Goal: Task Accomplishment & Management: Complete application form

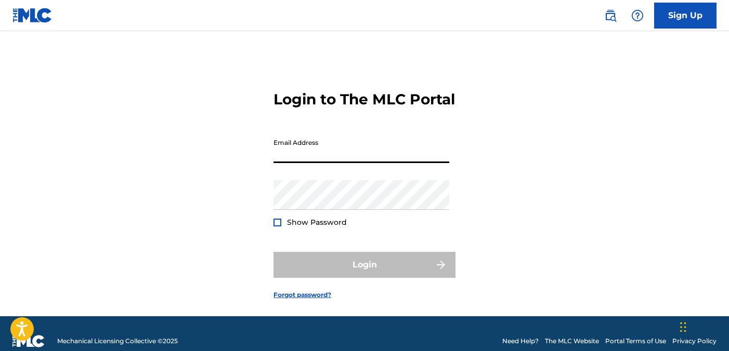
click at [447, 163] on input "Email Address" at bounding box center [361, 149] width 176 height 30
type input "[EMAIL_ADDRESS][DOMAIN_NAME]"
click at [366, 163] on input "[EMAIL_ADDRESS][DOMAIN_NAME]" at bounding box center [361, 149] width 176 height 30
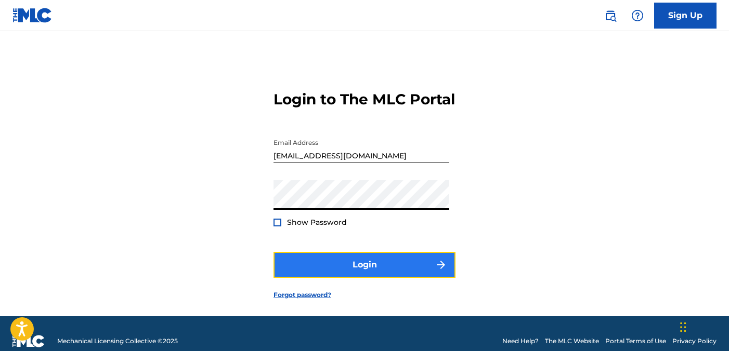
click at [386, 278] on button "Login" at bounding box center [364, 265] width 182 height 26
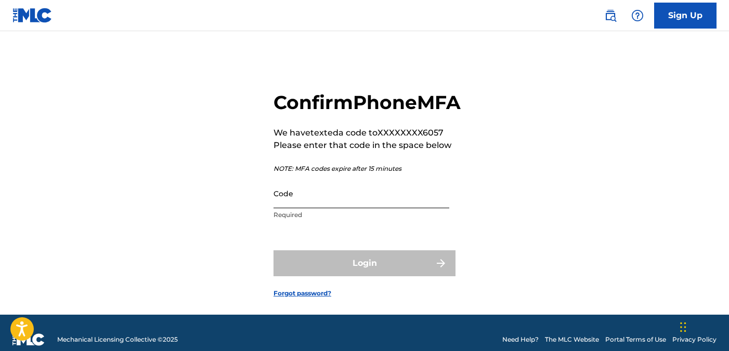
click at [384, 208] on input "Code" at bounding box center [361, 194] width 176 height 30
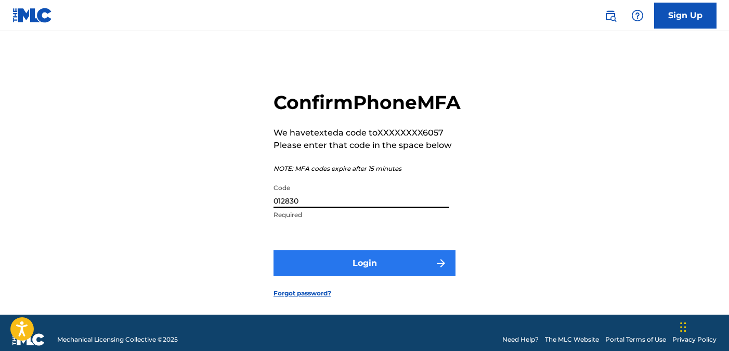
type input "012830"
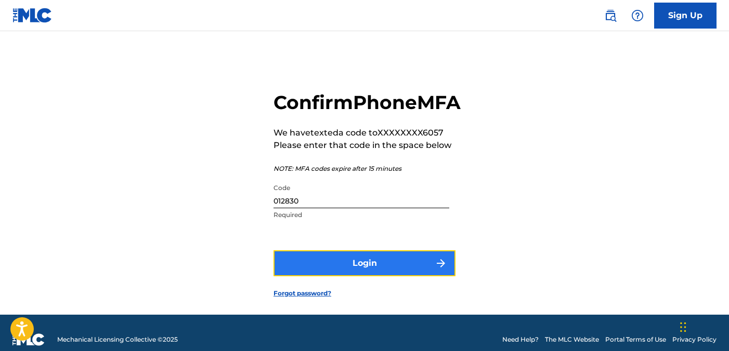
click at [385, 277] on button "Login" at bounding box center [364, 264] width 182 height 26
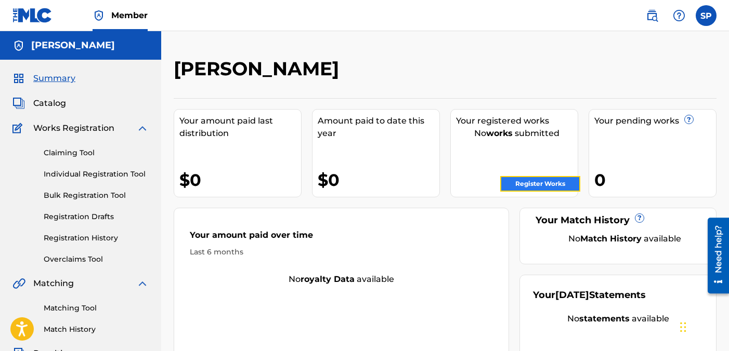
click at [523, 182] on link "Register Works" at bounding box center [540, 184] width 80 height 16
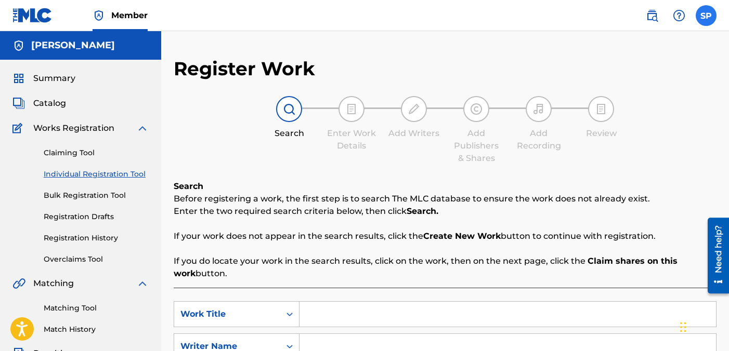
click at [708, 10] on label at bounding box center [706, 15] width 21 height 21
click at [706, 16] on input "SP [PERSON_NAME] [EMAIL_ADDRESS][DOMAIN_NAME] Notification Preferences Profile …" at bounding box center [706, 16] width 0 height 0
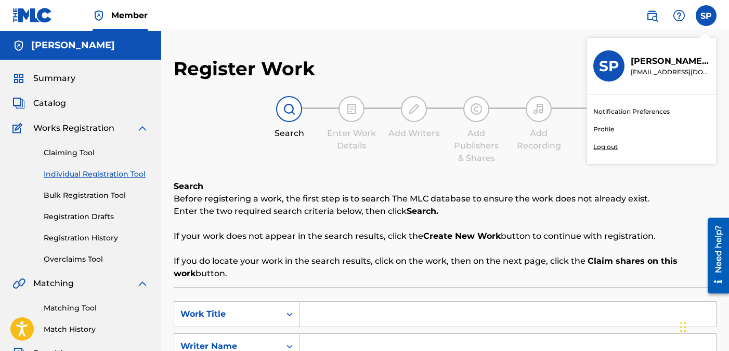
click at [603, 130] on link "Profile" at bounding box center [603, 129] width 21 height 9
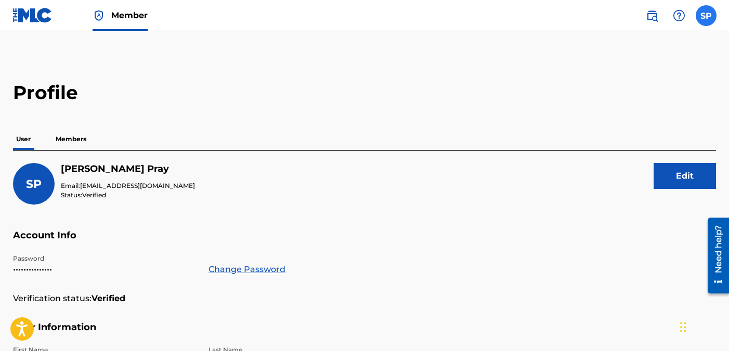
click at [706, 17] on label at bounding box center [706, 15] width 21 height 21
click at [706, 16] on input "SP [PERSON_NAME] [EMAIL_ADDRESS][DOMAIN_NAME] Notification Preferences Profile …" at bounding box center [706, 16] width 0 height 0
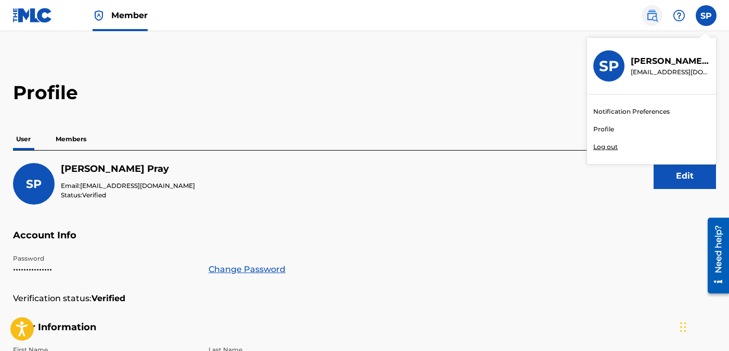
click at [652, 14] on img at bounding box center [652, 15] width 12 height 12
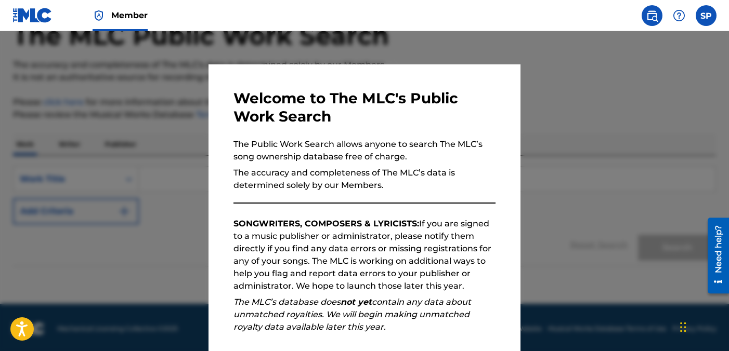
scroll to position [66, 0]
click at [608, 153] on div at bounding box center [364, 206] width 729 height 351
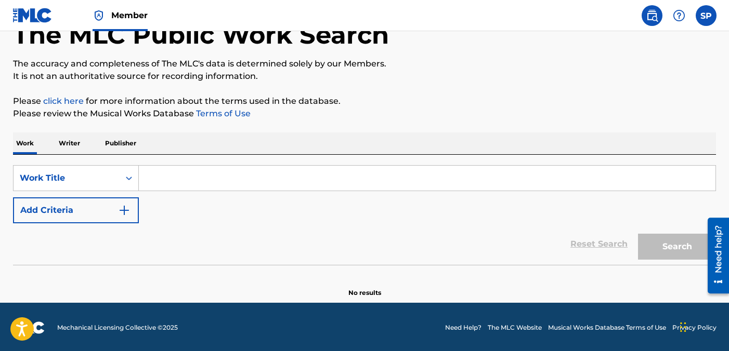
scroll to position [0, 0]
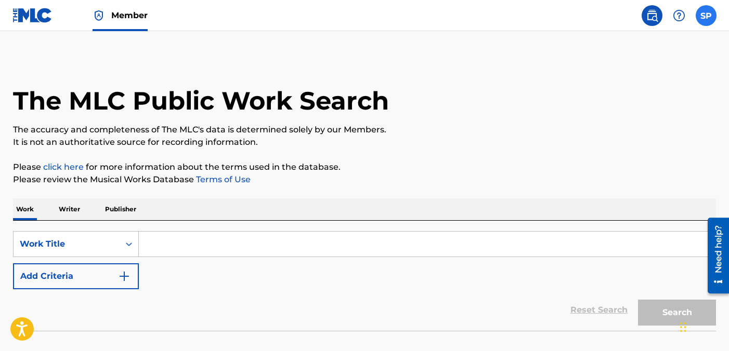
click at [709, 16] on label at bounding box center [706, 15] width 21 height 21
click at [706, 16] on input "SP [PERSON_NAME] [EMAIL_ADDRESS][DOMAIN_NAME] Notification Preferences Profile …" at bounding box center [706, 16] width 0 height 0
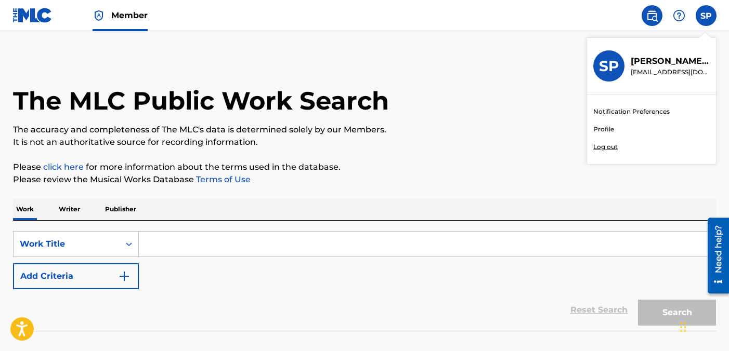
click at [606, 130] on link "Profile" at bounding box center [603, 129] width 21 height 9
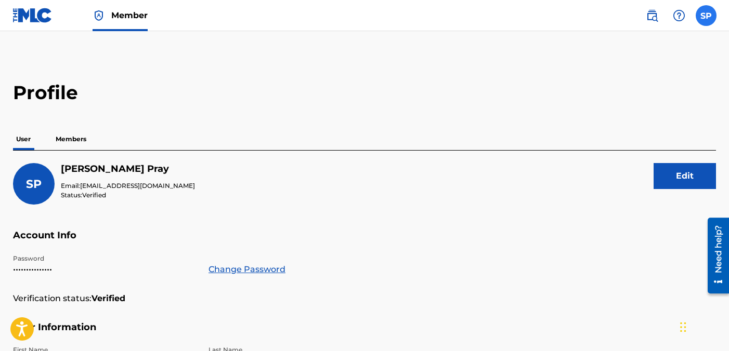
click at [702, 15] on label at bounding box center [706, 15] width 21 height 21
click at [706, 16] on input "SP [PERSON_NAME] [EMAIL_ADDRESS][DOMAIN_NAME] Notification Preferences Profile …" at bounding box center [706, 16] width 0 height 0
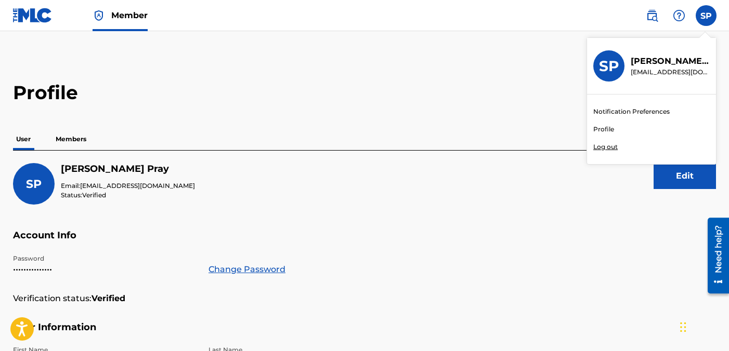
click at [607, 110] on link "Notification Preferences" at bounding box center [631, 111] width 76 height 9
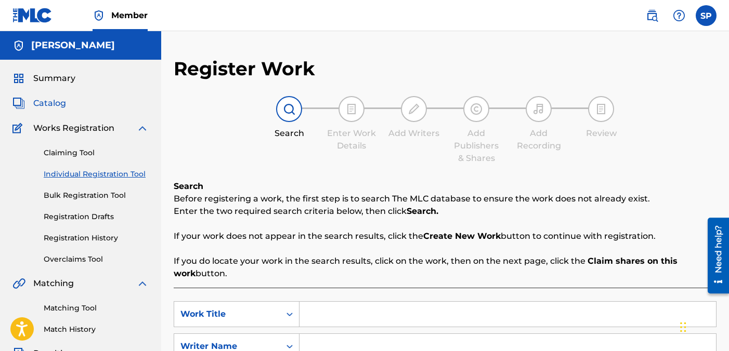
click at [56, 103] on span "Catalog" at bounding box center [49, 103] width 33 height 12
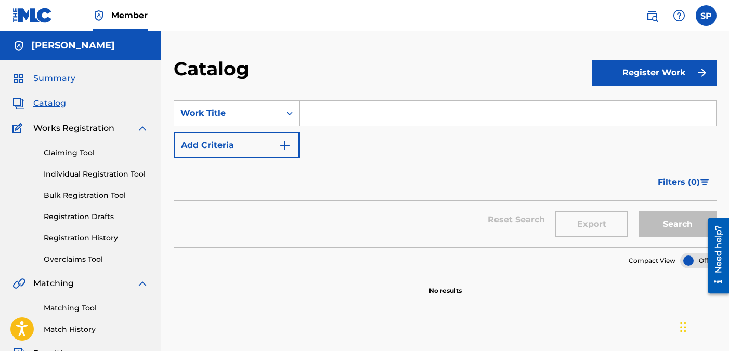
click at [71, 78] on span "Summary" at bounding box center [54, 78] width 42 height 12
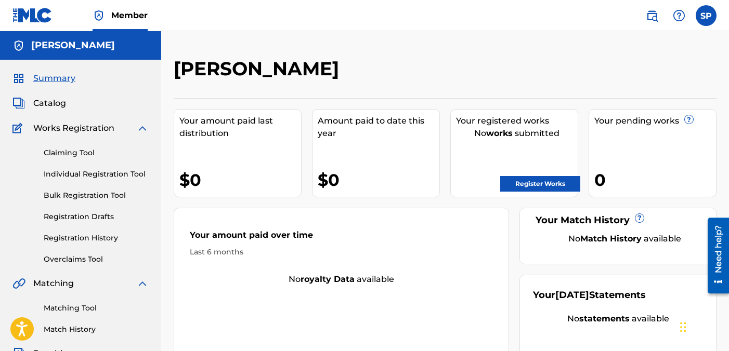
click at [668, 123] on div "Your pending works ?" at bounding box center [655, 121] width 122 height 12
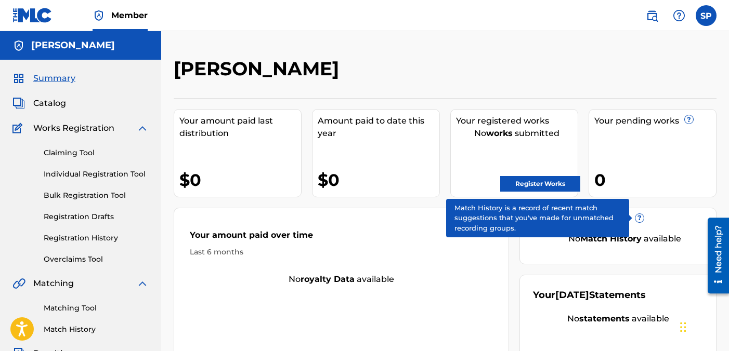
click at [637, 218] on span "?" at bounding box center [639, 218] width 8 height 8
click at [640, 216] on span "?" at bounding box center [639, 218] width 8 height 8
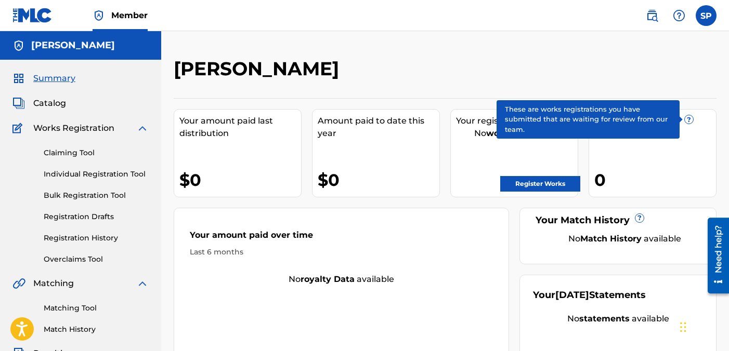
click at [688, 119] on span "?" at bounding box center [689, 119] width 8 height 8
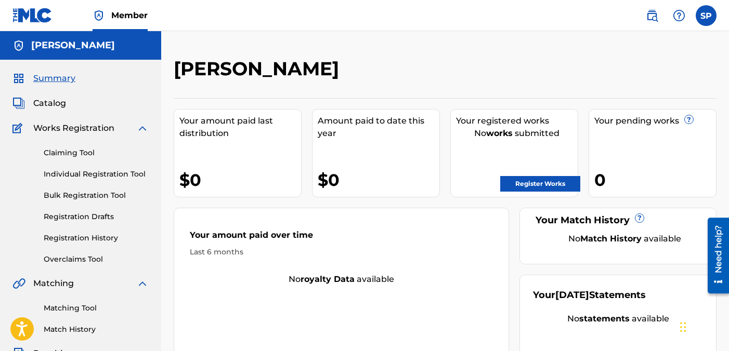
click at [673, 168] on div "0" at bounding box center [655, 179] width 122 height 23
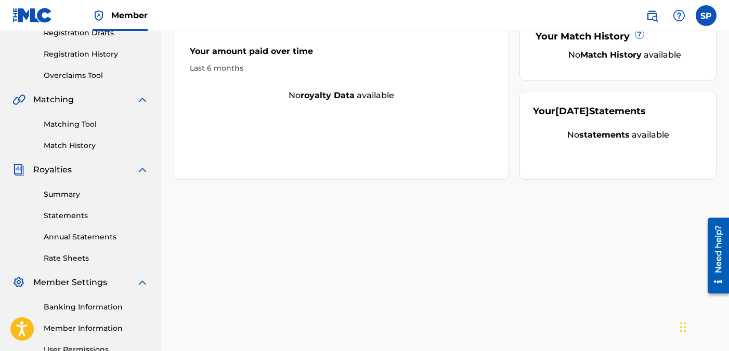
scroll to position [187, 0]
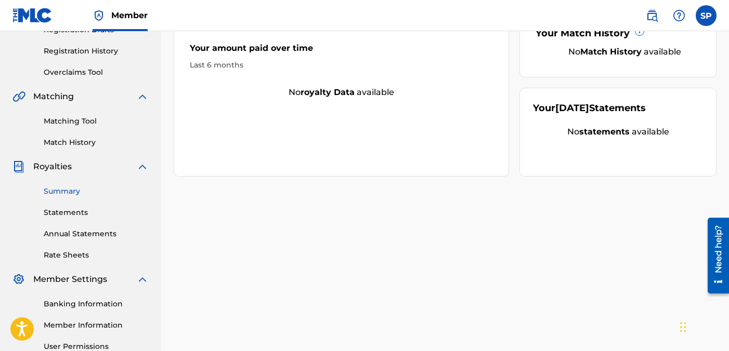
click at [68, 193] on link "Summary" at bounding box center [96, 191] width 105 height 11
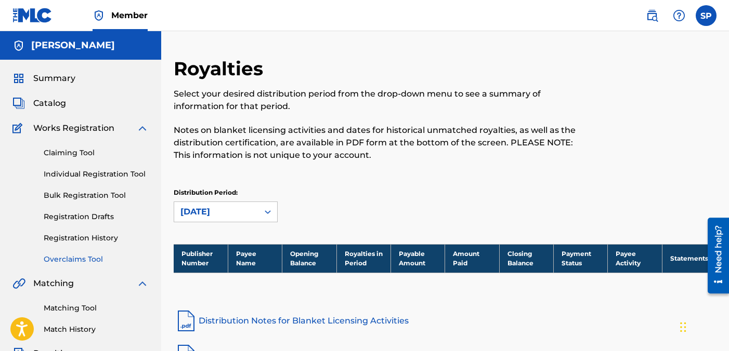
click at [93, 257] on link "Overclaims Tool" at bounding box center [96, 259] width 105 height 11
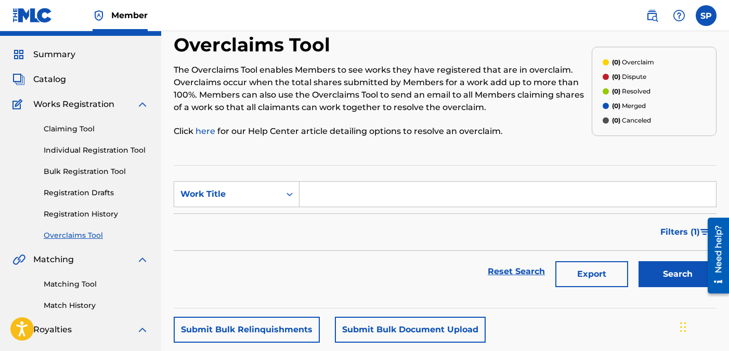
scroll to position [22, 0]
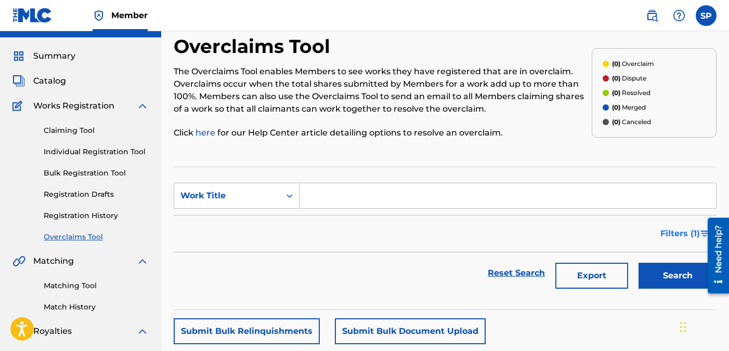
click at [671, 234] on span "Filters ( 1 )" at bounding box center [680, 234] width 40 height 12
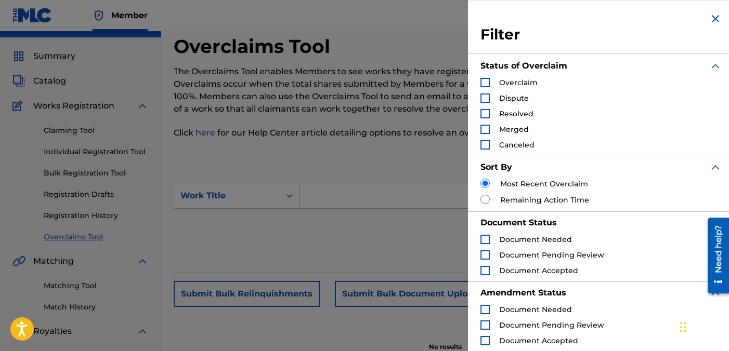
click at [483, 114] on div "Search Form" at bounding box center [484, 113] width 9 height 9
click at [417, 237] on div "Reset Search Export Search" at bounding box center [445, 236] width 543 height 42
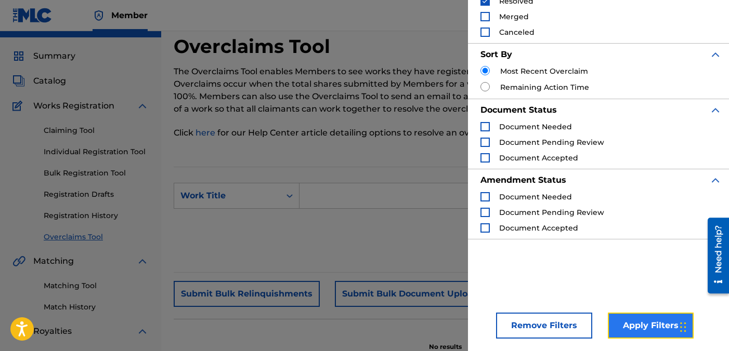
click at [635, 330] on button "Apply Filters" at bounding box center [651, 326] width 86 height 26
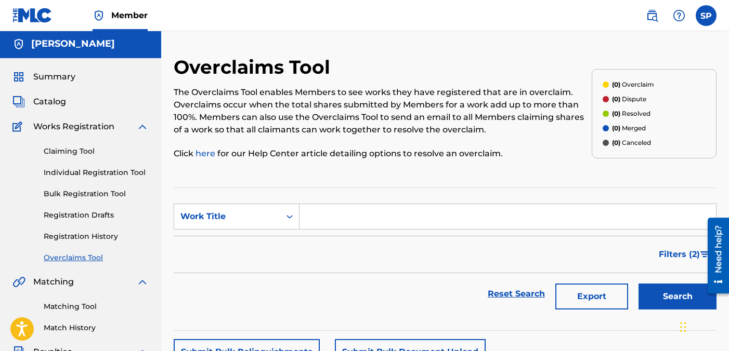
scroll to position [0, 0]
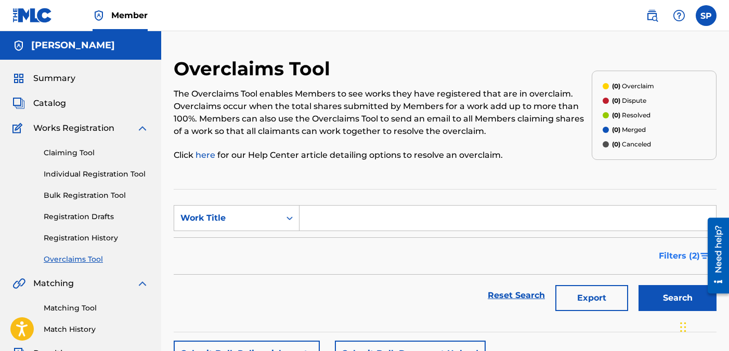
click at [679, 251] on span "Filters ( 2 )" at bounding box center [679, 256] width 41 height 12
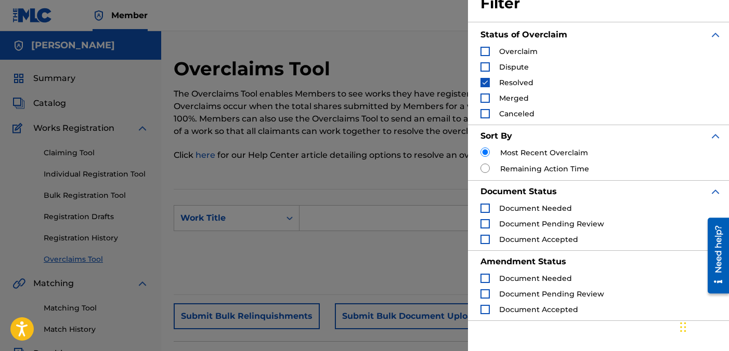
scroll to position [30, 0]
click at [486, 103] on div "Search Form" at bounding box center [484, 99] width 9 height 9
click at [485, 112] on div "Search Form" at bounding box center [484, 114] width 9 height 9
click at [483, 64] on div "Search Form" at bounding box center [484, 67] width 9 height 9
click at [481, 52] on div "Search Form" at bounding box center [484, 52] width 9 height 9
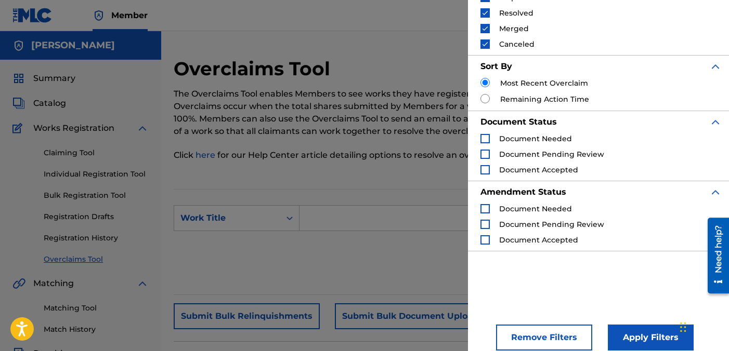
scroll to position [113, 0]
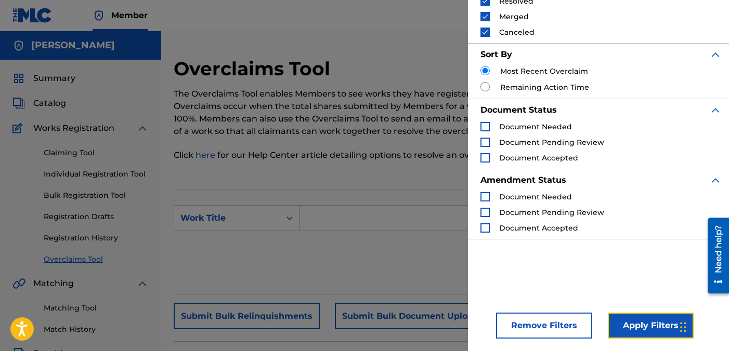
click at [627, 332] on button "Apply Filters" at bounding box center [651, 326] width 86 height 26
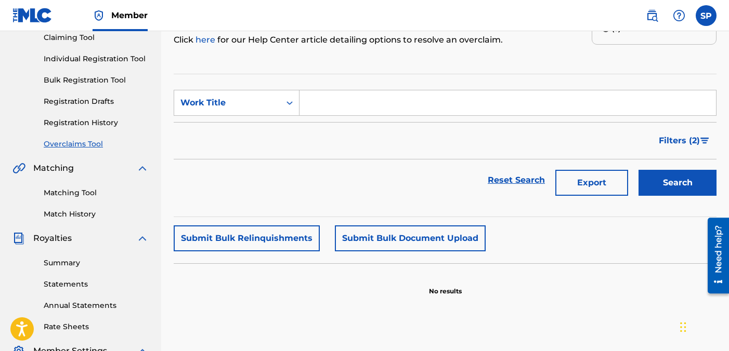
scroll to position [0, 0]
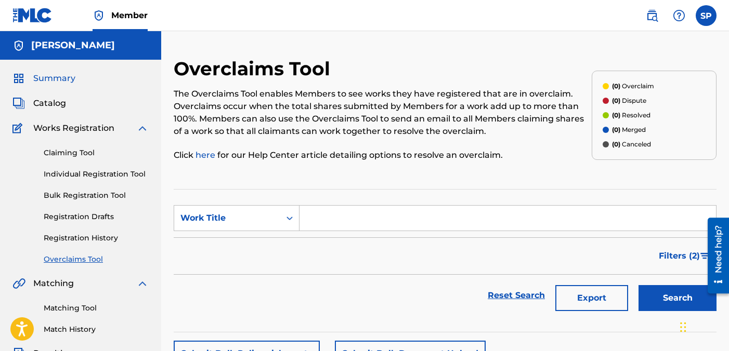
click at [67, 77] on span "Summary" at bounding box center [54, 78] width 42 height 12
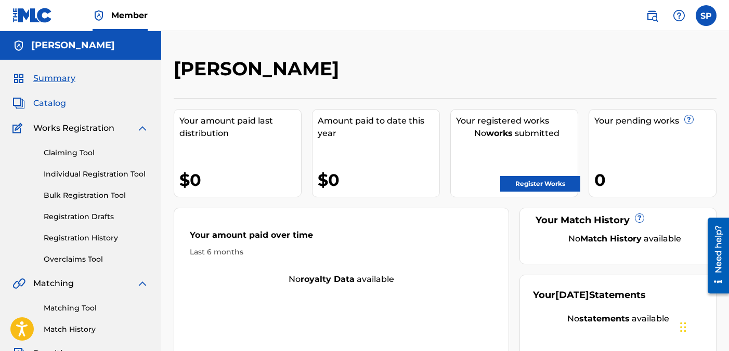
click at [59, 100] on span "Catalog" at bounding box center [49, 103] width 33 height 12
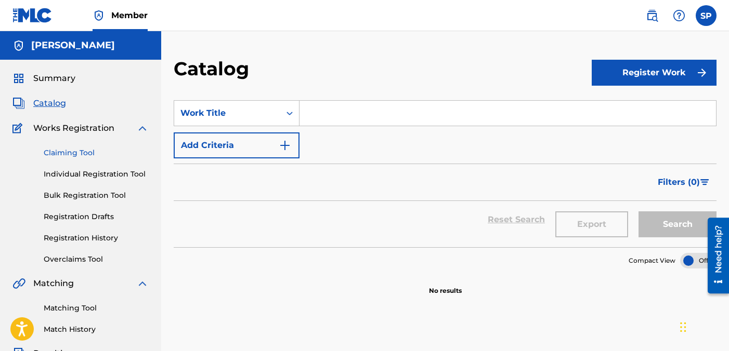
click at [98, 152] on link "Claiming Tool" at bounding box center [96, 153] width 105 height 11
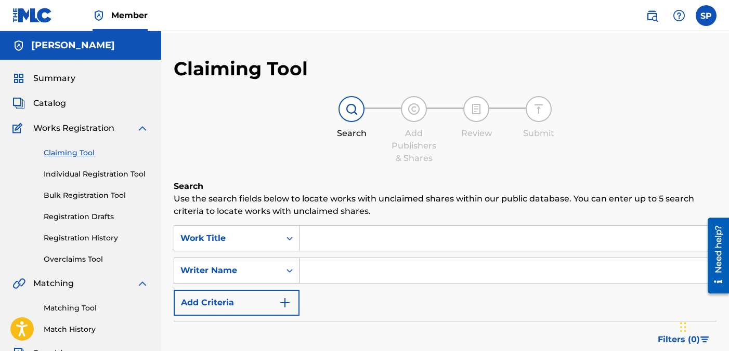
click at [292, 273] on icon "Search Form" at bounding box center [289, 271] width 10 height 10
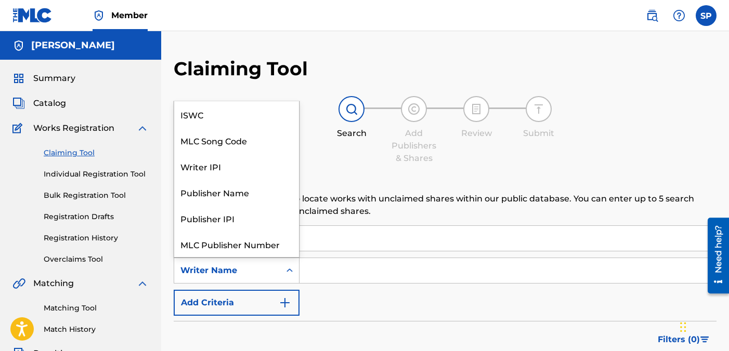
scroll to position [26, 0]
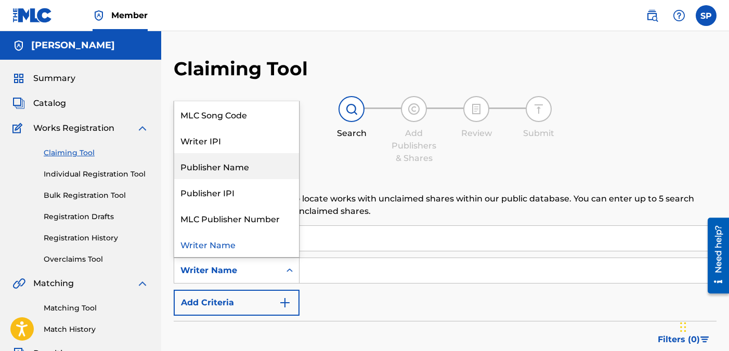
click at [269, 172] on div "Publisher Name" at bounding box center [236, 166] width 125 height 26
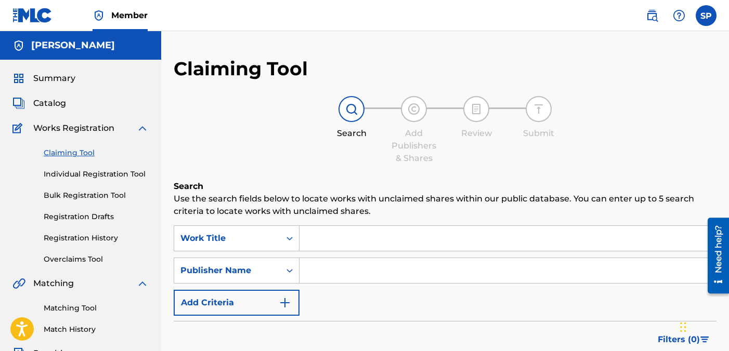
click at [340, 271] on input "Search Form" at bounding box center [507, 270] width 416 height 25
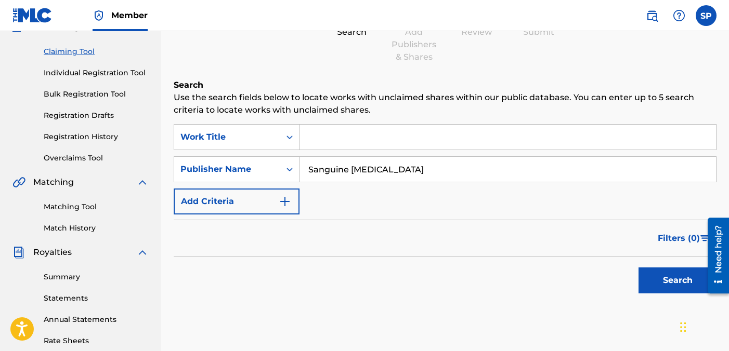
scroll to position [103, 0]
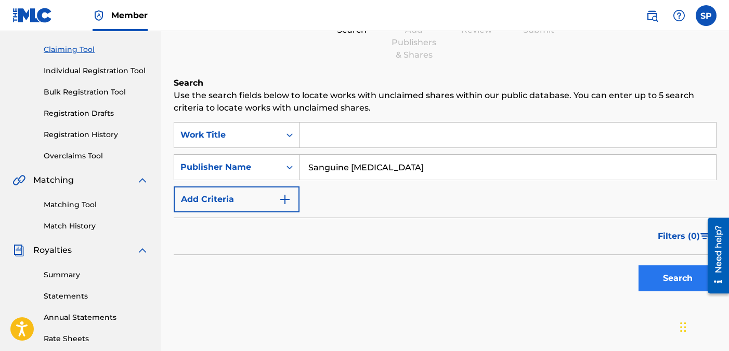
type input "Sanguine [MEDICAL_DATA]"
click at [662, 276] on button "Search" at bounding box center [677, 279] width 78 height 26
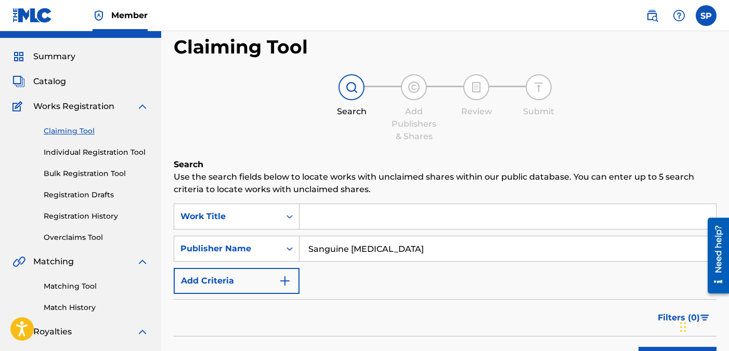
scroll to position [0, 0]
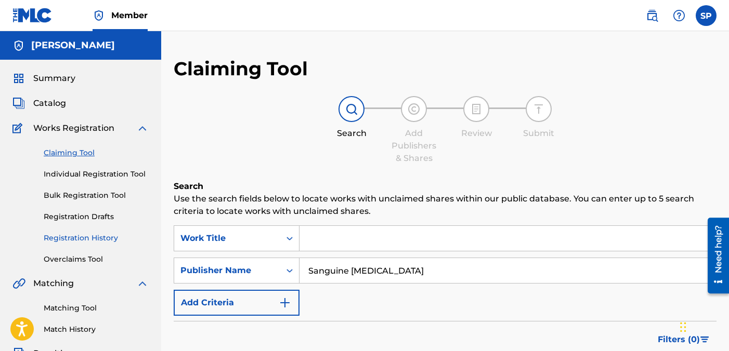
click at [101, 241] on link "Registration History" at bounding box center [96, 238] width 105 height 11
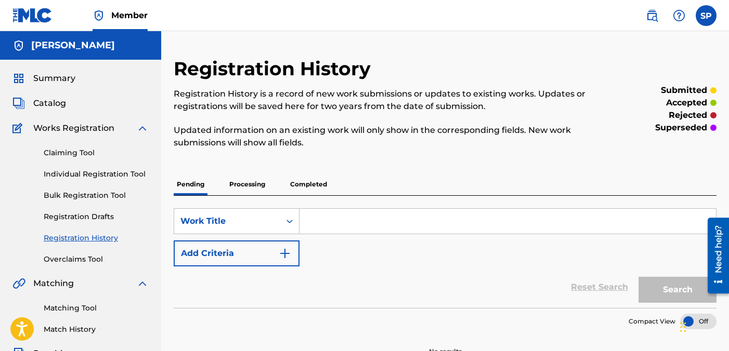
click at [251, 179] on p "Processing" at bounding box center [247, 185] width 42 height 22
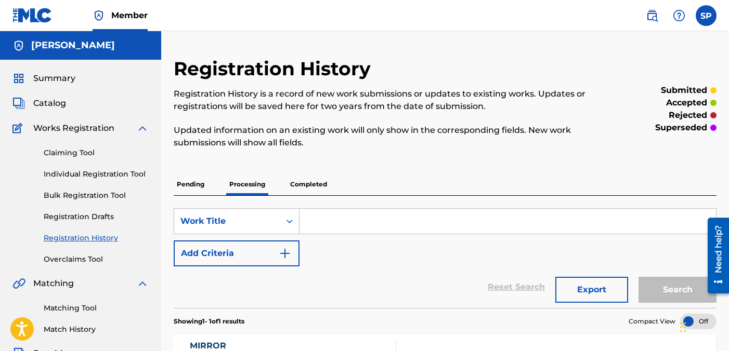
click at [306, 186] on p "Completed" at bounding box center [308, 185] width 43 height 22
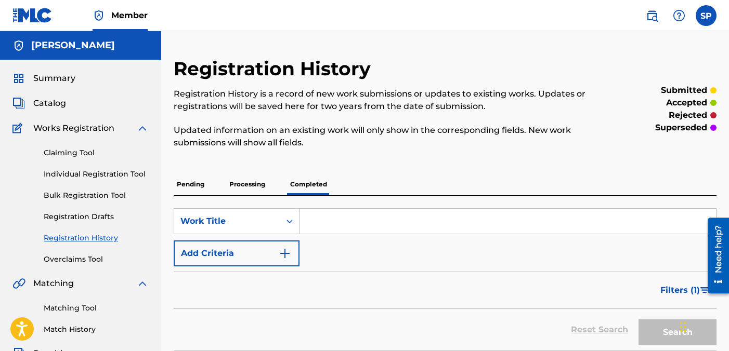
click at [201, 181] on p "Pending" at bounding box center [191, 185] width 34 height 22
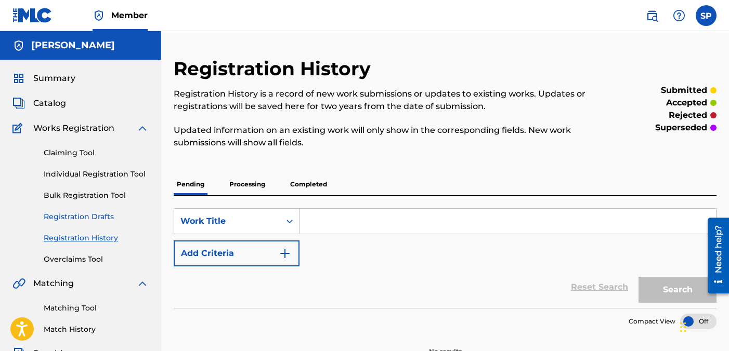
click at [101, 215] on link "Registration Drafts" at bounding box center [96, 217] width 105 height 11
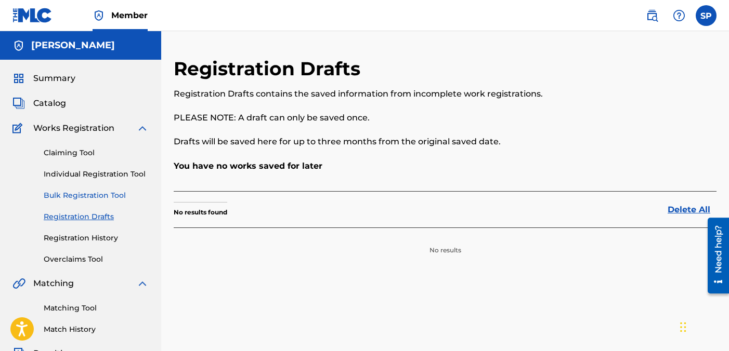
click at [98, 195] on link "Bulk Registration Tool" at bounding box center [96, 195] width 105 height 11
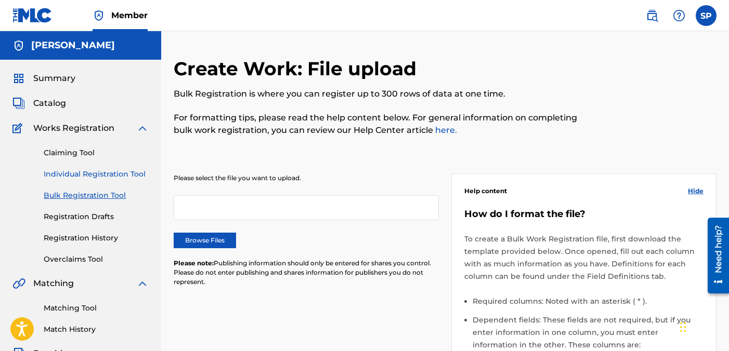
click at [109, 172] on link "Individual Registration Tool" at bounding box center [96, 174] width 105 height 11
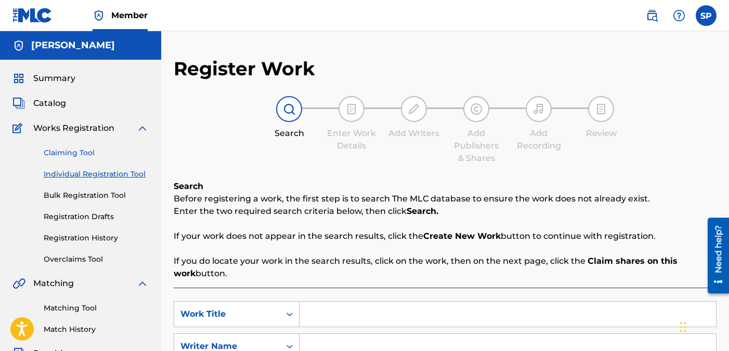
click at [90, 148] on link "Claiming Tool" at bounding box center [96, 153] width 105 height 11
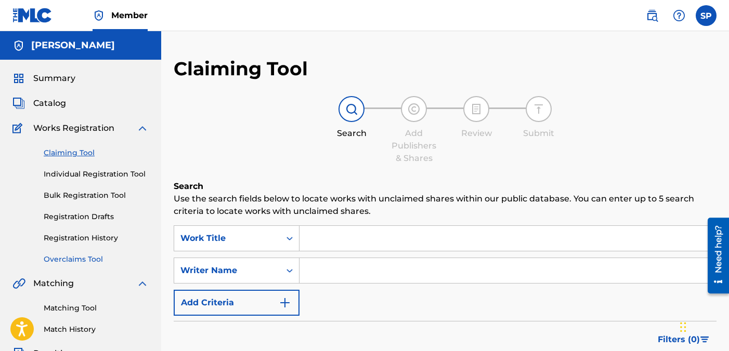
click at [82, 259] on link "Overclaims Tool" at bounding box center [96, 259] width 105 height 11
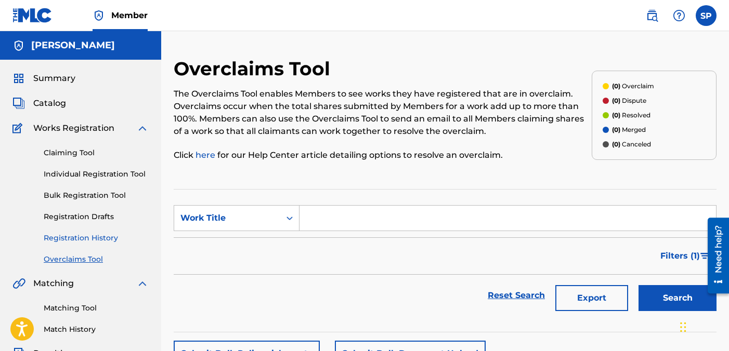
click at [87, 235] on link "Registration History" at bounding box center [96, 238] width 105 height 11
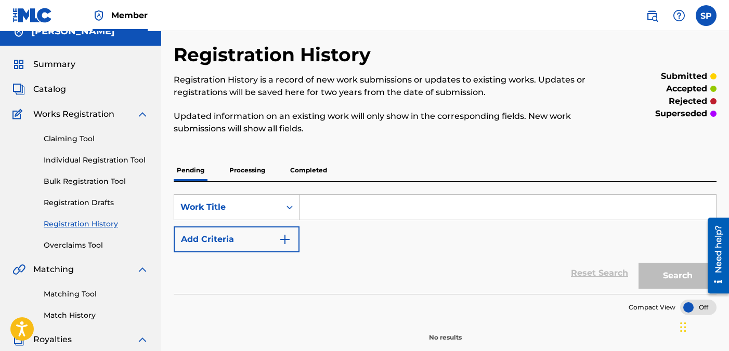
scroll to position [12, 0]
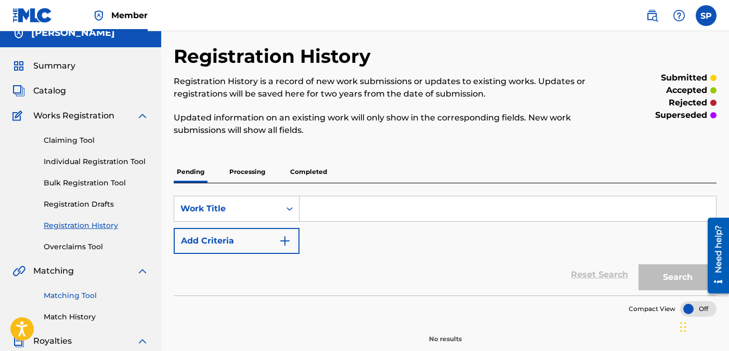
click at [80, 293] on link "Matching Tool" at bounding box center [96, 296] width 105 height 11
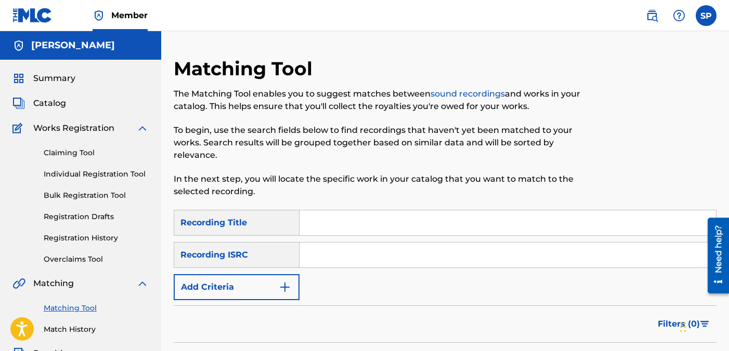
click at [391, 256] on input "Search Form" at bounding box center [507, 255] width 416 height 25
paste input "uscgj2596187"
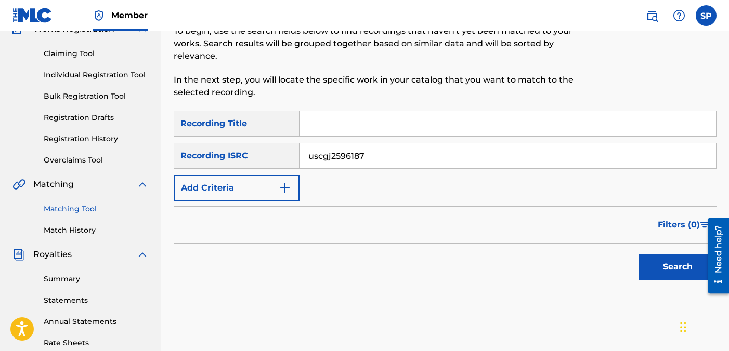
scroll to position [103, 0]
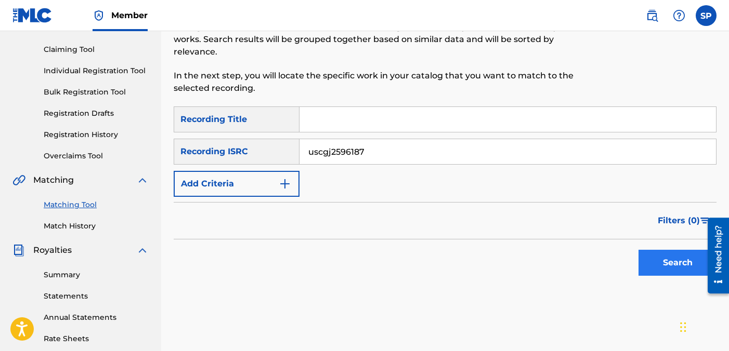
type input "uscgj2596187"
click at [676, 268] on button "Search" at bounding box center [677, 263] width 78 height 26
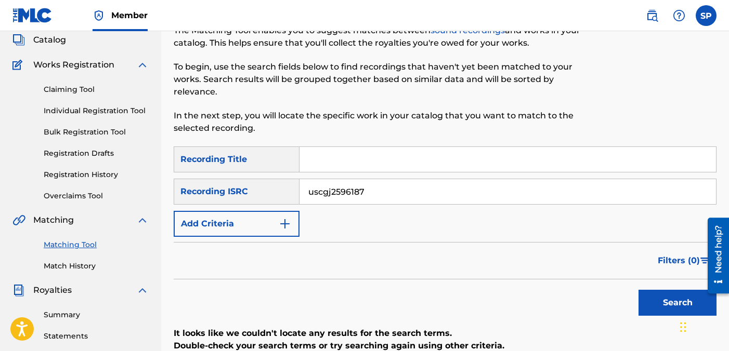
scroll to position [54, 0]
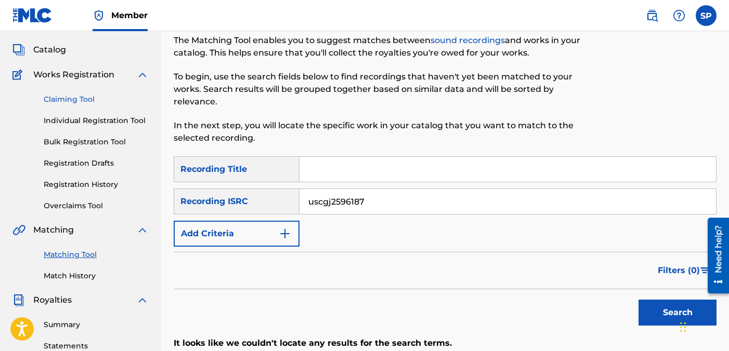
click at [84, 101] on link "Claiming Tool" at bounding box center [96, 99] width 105 height 11
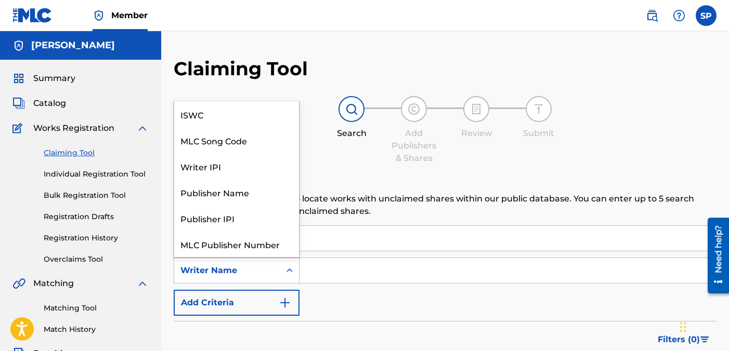
click at [290, 273] on icon "Search Form" at bounding box center [289, 271] width 10 height 10
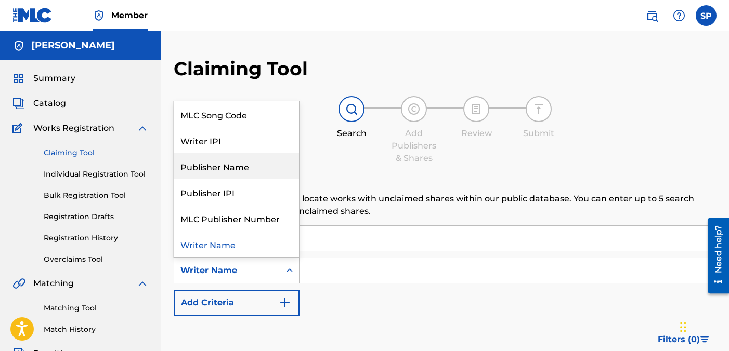
click at [343, 168] on div "Claiming Tool Search Add Publishers & Shares Review Submit Search Use the searc…" at bounding box center [445, 254] width 543 height 395
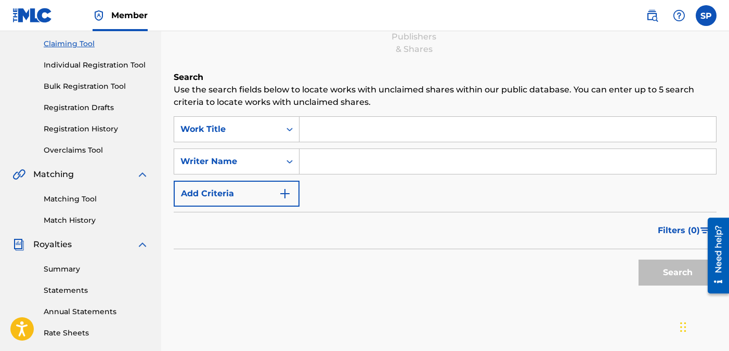
scroll to position [110, 0]
click at [87, 218] on link "Match History" at bounding box center [96, 220] width 105 height 11
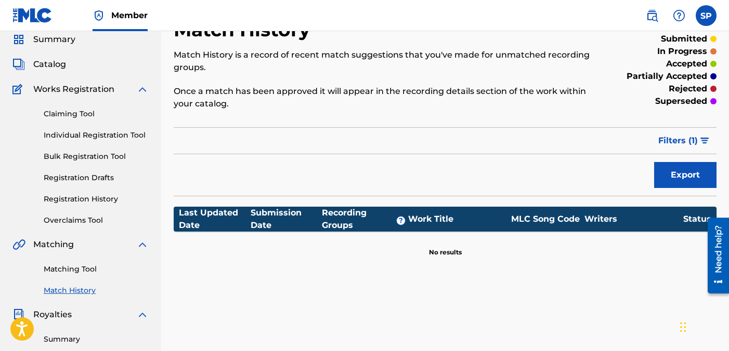
scroll to position [43, 0]
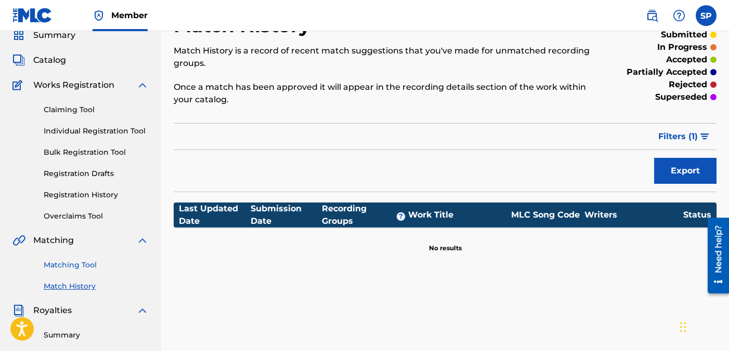
click at [75, 267] on link "Matching Tool" at bounding box center [96, 265] width 105 height 11
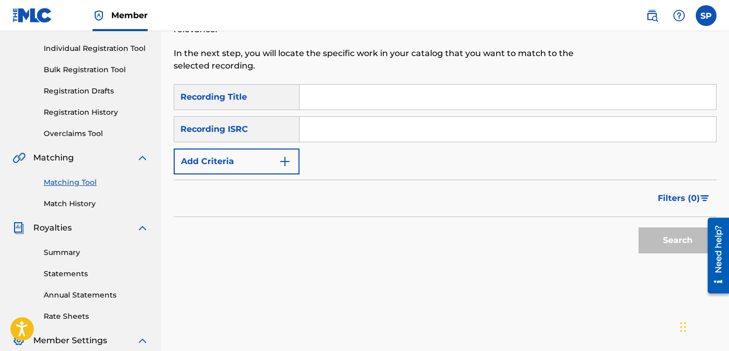
scroll to position [126, 0]
click at [345, 123] on input "Search Form" at bounding box center [507, 128] width 416 height 25
paste input "uscgj2596189"
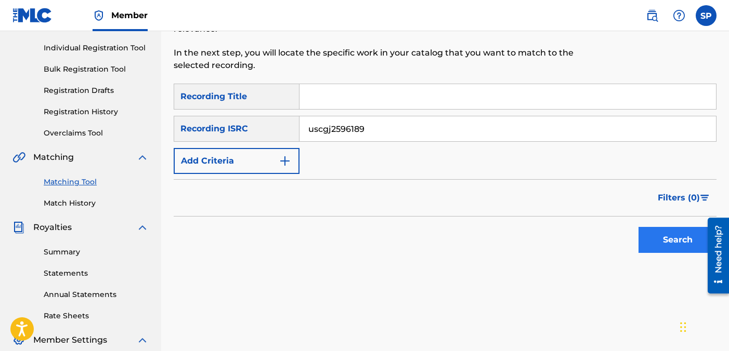
type input "uscgj2596189"
click at [651, 243] on button "Search" at bounding box center [677, 240] width 78 height 26
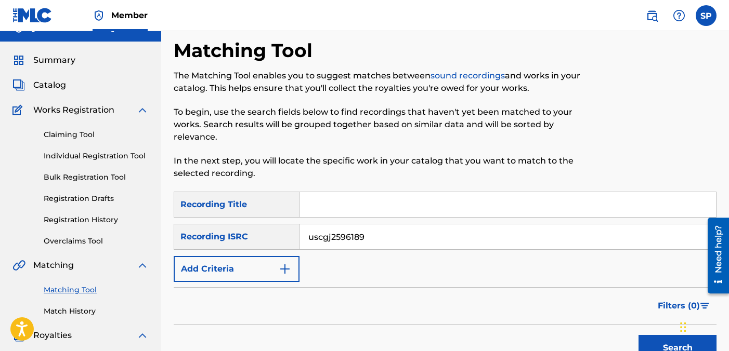
scroll to position [7, 0]
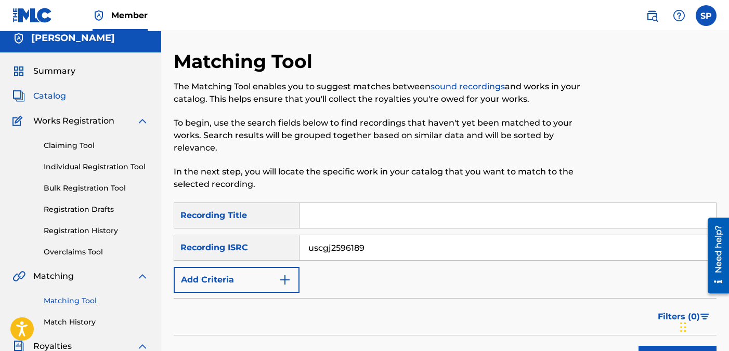
click at [61, 98] on span "Catalog" at bounding box center [49, 96] width 33 height 12
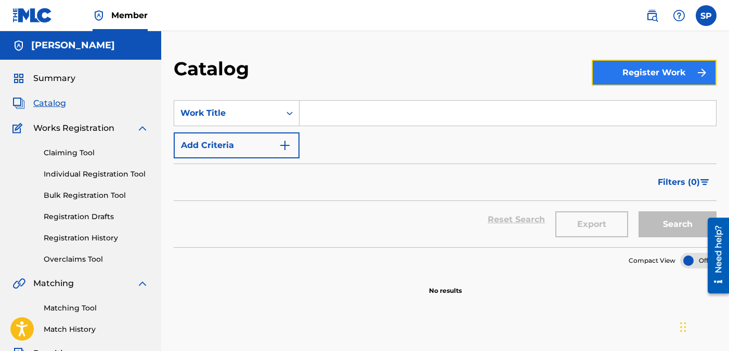
click at [633, 79] on button "Register Work" at bounding box center [654, 73] width 125 height 26
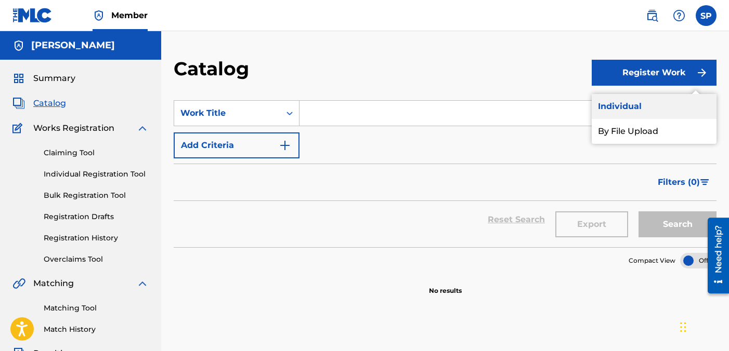
click at [627, 103] on link "Individual" at bounding box center [654, 106] width 125 height 25
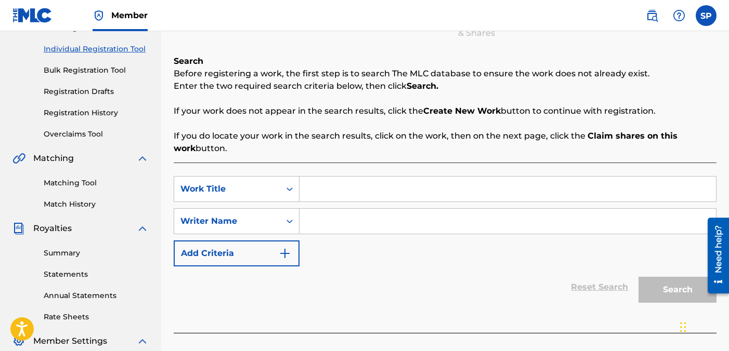
scroll to position [155, 0]
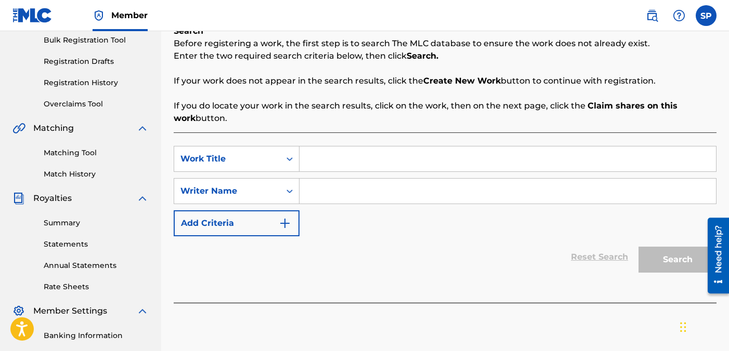
click at [554, 174] on div "SearchWithCriteria73d890e9-aa48-45d1-8742-654227ac5401 Work Title SearchWithCri…" at bounding box center [445, 191] width 543 height 90
click at [551, 161] on input "Search Form" at bounding box center [507, 159] width 416 height 25
type input "Mirror"
click at [532, 195] on input "Search Form" at bounding box center [507, 191] width 416 height 25
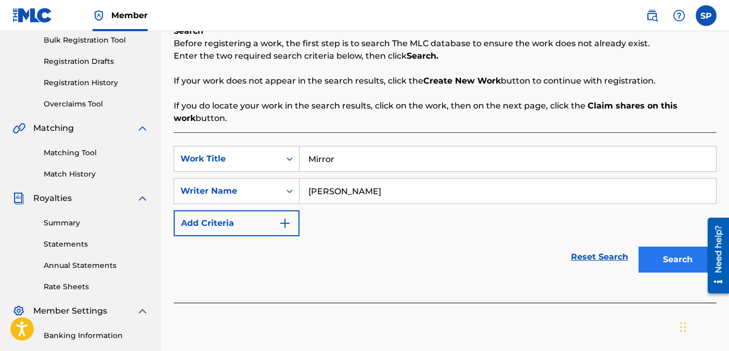
type input "[PERSON_NAME]"
click at [676, 253] on button "Search" at bounding box center [677, 260] width 78 height 26
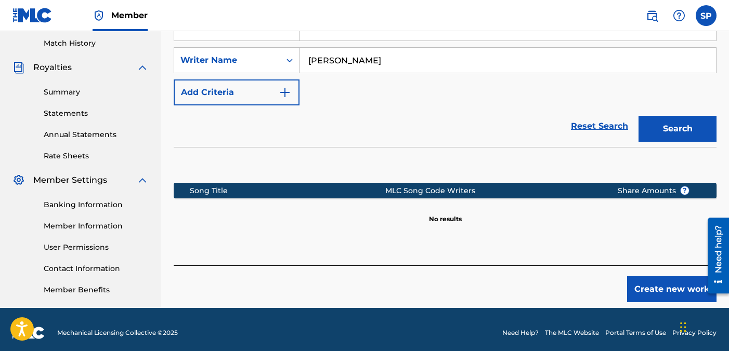
scroll to position [293, 0]
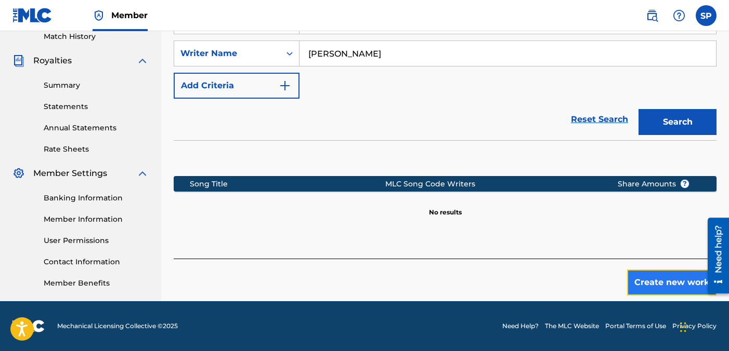
click at [670, 283] on button "Create new work" at bounding box center [671, 283] width 89 height 26
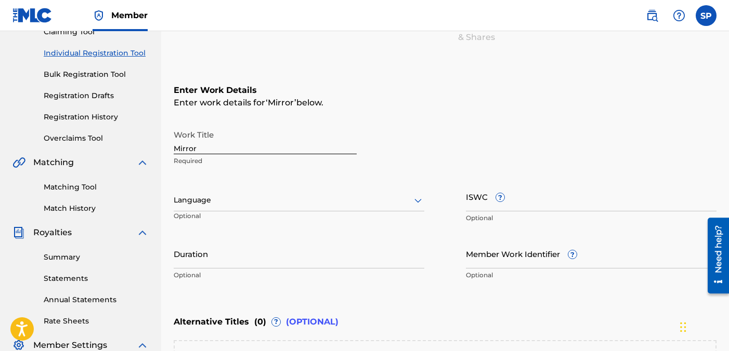
scroll to position [121, 0]
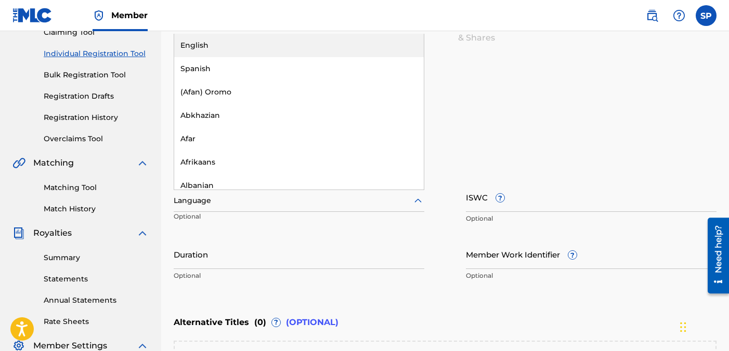
click at [416, 201] on icon at bounding box center [417, 201] width 7 height 4
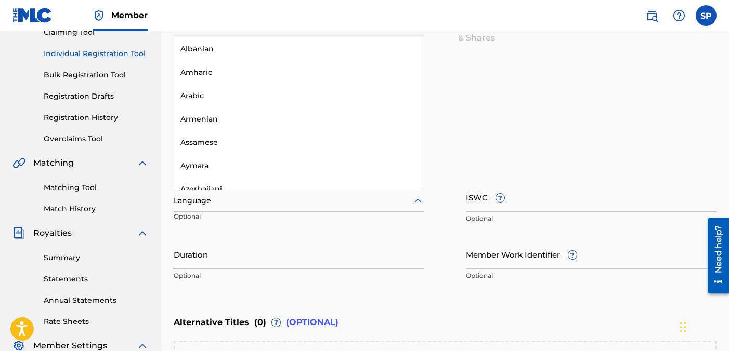
scroll to position [0, 0]
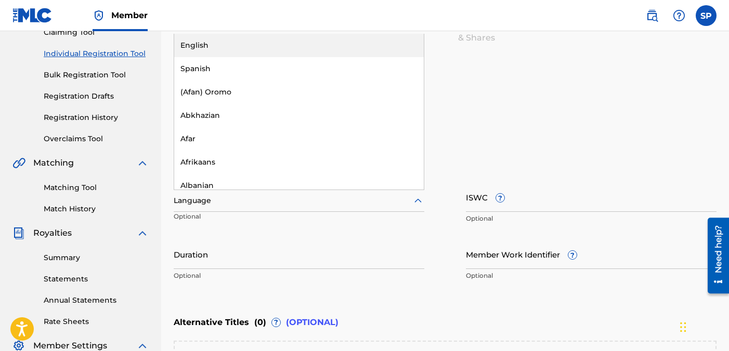
click at [285, 36] on div "English" at bounding box center [299, 45] width 250 height 23
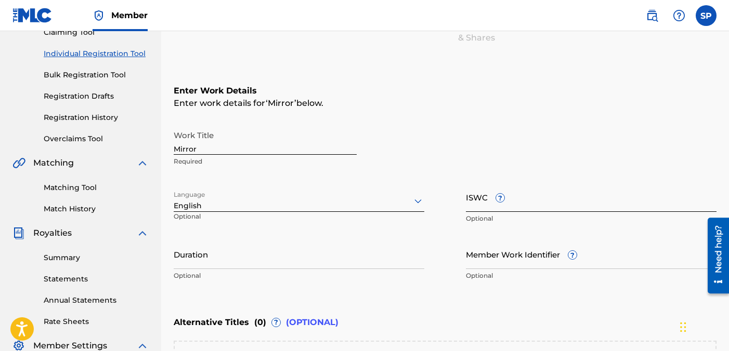
click at [483, 198] on input "ISWC ?" at bounding box center [591, 197] width 251 height 30
paste input "uscgj2596187"
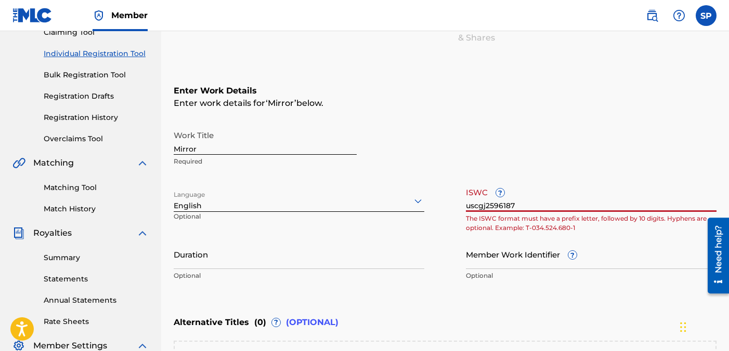
click at [466, 206] on input "uscgj2596187" at bounding box center [591, 197] width 251 height 30
click at [509, 206] on input "USCGJuscgj2596187" at bounding box center [591, 197] width 251 height 30
click at [560, 212] on input "USCGJ2596187" at bounding box center [591, 197] width 251 height 30
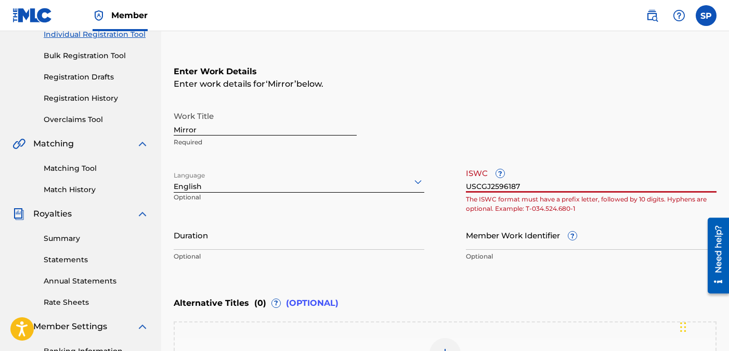
scroll to position [145, 0]
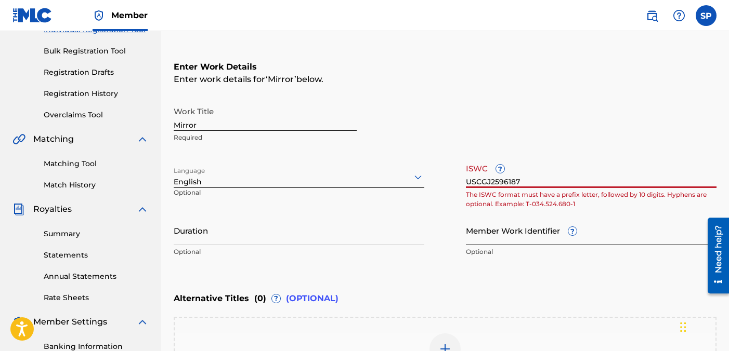
type input "USCGJ2596187"
click at [596, 234] on input "Member Work Identifier ?" at bounding box center [591, 231] width 251 height 30
click at [574, 184] on input "USCGJ2596187" at bounding box center [591, 174] width 251 height 30
drag, startPoint x: 526, startPoint y: 179, endPoint x: 456, endPoint y: 178, distance: 69.7
click at [456, 177] on div "Work Title Mirror Required Language English Optional ISWC ? USCGJ2596187 The IS…" at bounding box center [445, 181] width 543 height 161
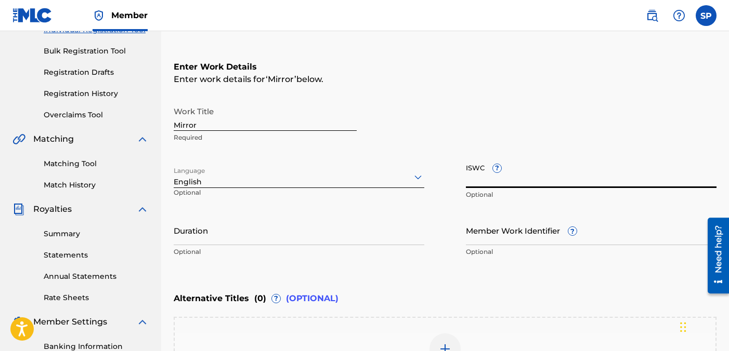
paste input "T3341527224"
type input "T3341527224"
click at [391, 235] on input "Duration" at bounding box center [299, 231] width 251 height 30
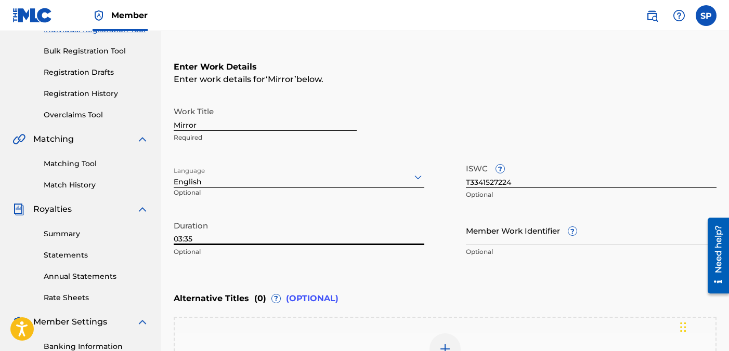
type input "03:35"
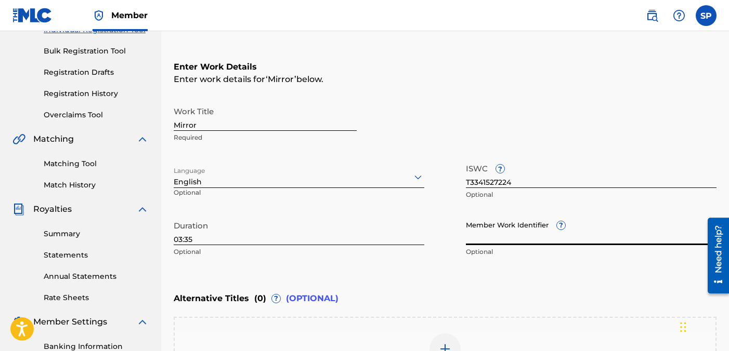
click at [545, 242] on input "Member Work Identifier ?" at bounding box center [591, 231] width 251 height 30
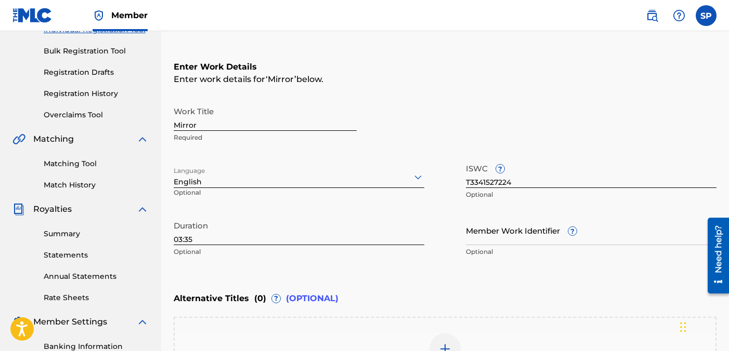
click at [575, 294] on div "Alternative Titles ( 0 ) ? (OPTIONAL)" at bounding box center [445, 298] width 543 height 23
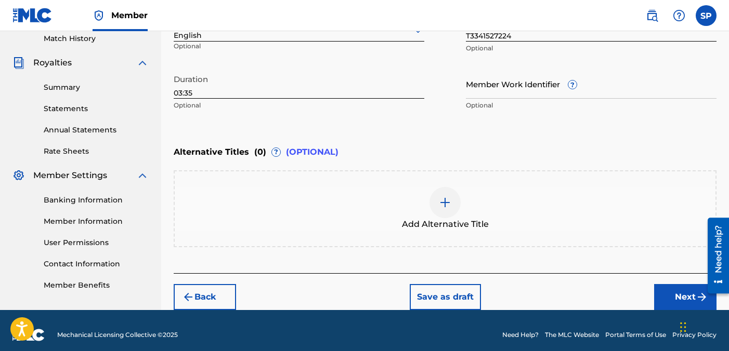
scroll to position [299, 0]
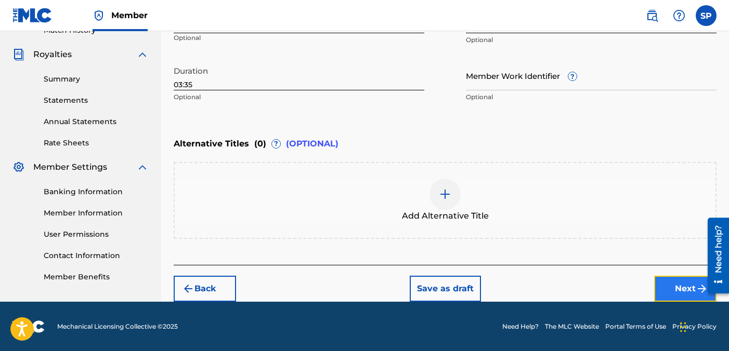
click at [679, 291] on button "Next" at bounding box center [685, 289] width 62 height 26
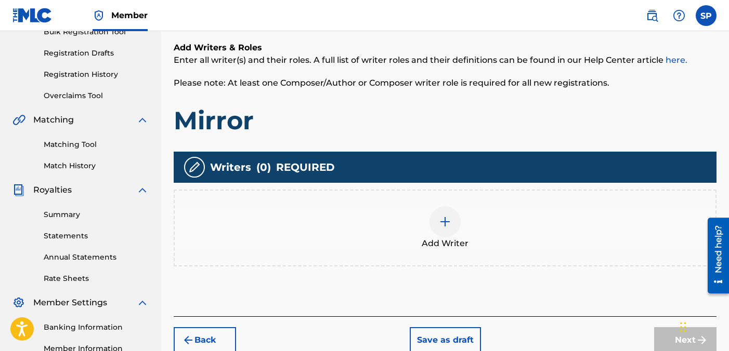
scroll to position [167, 0]
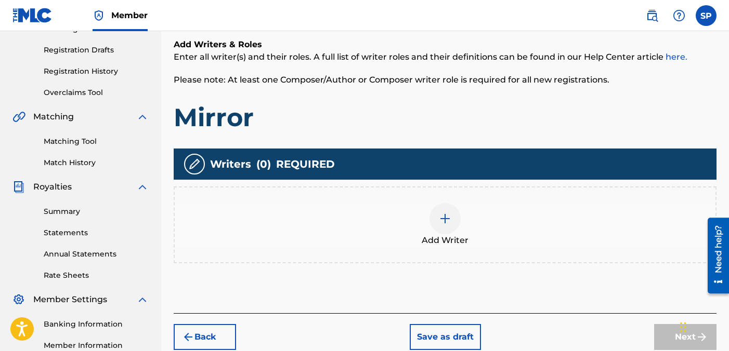
click at [450, 219] on img at bounding box center [445, 219] width 12 height 12
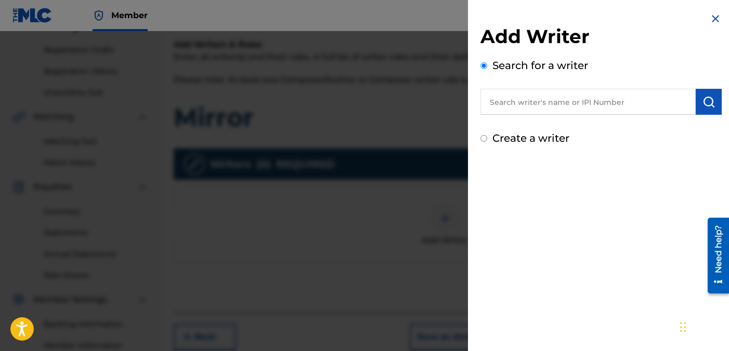
click at [570, 103] on input "text" at bounding box center [587, 102] width 215 height 26
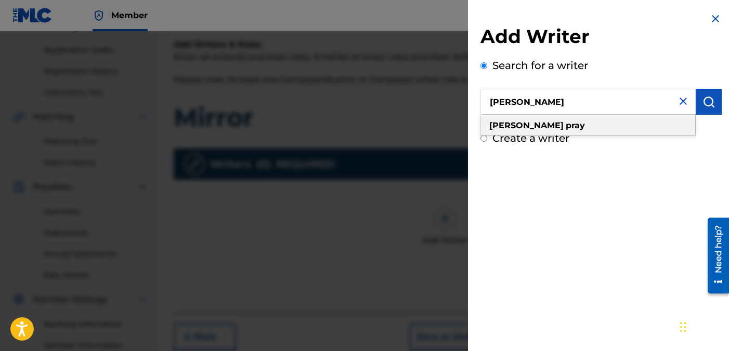
click at [568, 125] on div "[PERSON_NAME]" at bounding box center [587, 125] width 215 height 19
type input "[PERSON_NAME]"
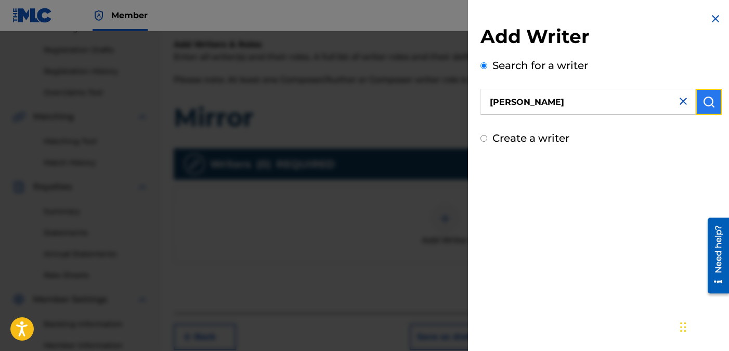
click at [710, 100] on img "submit" at bounding box center [708, 102] width 12 height 12
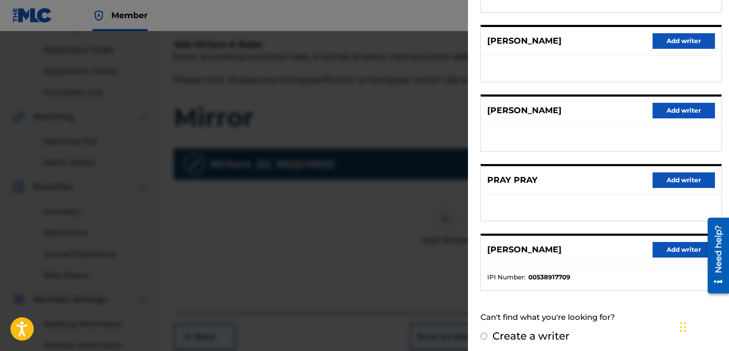
scroll to position [187, 0]
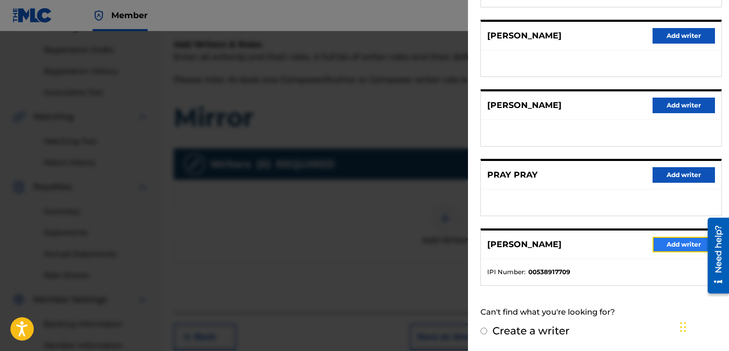
click at [671, 244] on button "Add writer" at bounding box center [683, 245] width 62 height 16
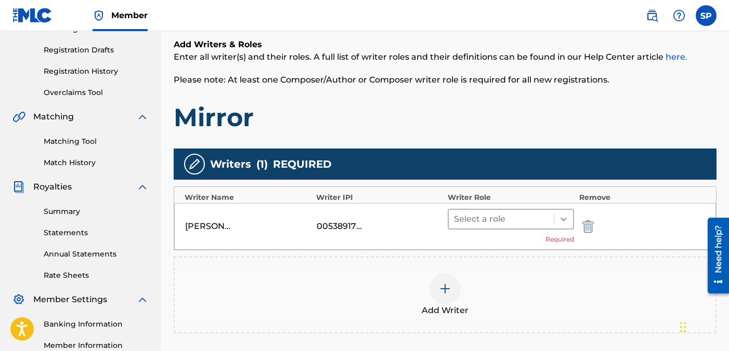
click at [558, 221] on icon at bounding box center [563, 219] width 10 height 10
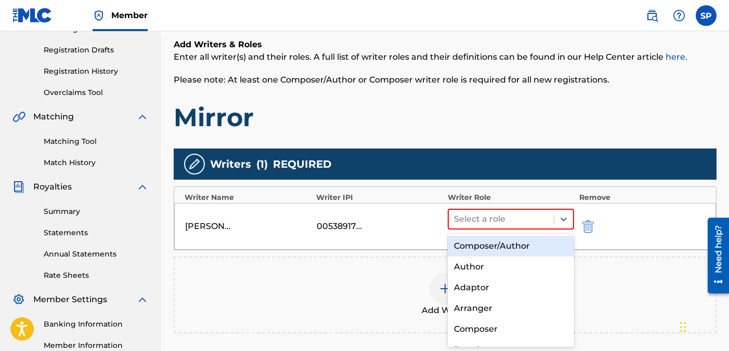
click at [545, 246] on div "Composer/Author" at bounding box center [511, 246] width 126 height 21
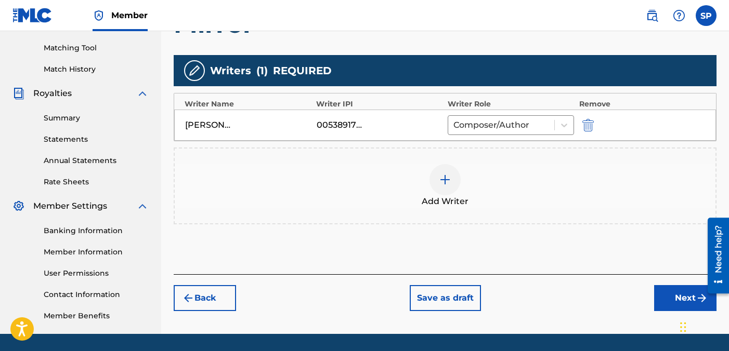
scroll to position [261, 0]
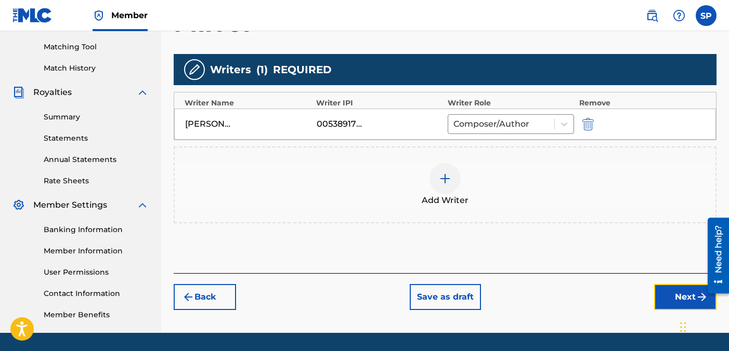
click at [672, 296] on button "Next" at bounding box center [685, 297] width 62 height 26
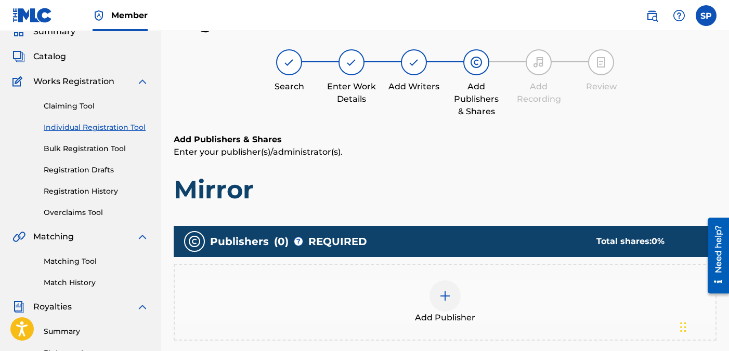
scroll to position [47, 0]
click at [441, 297] on img at bounding box center [445, 296] width 12 height 12
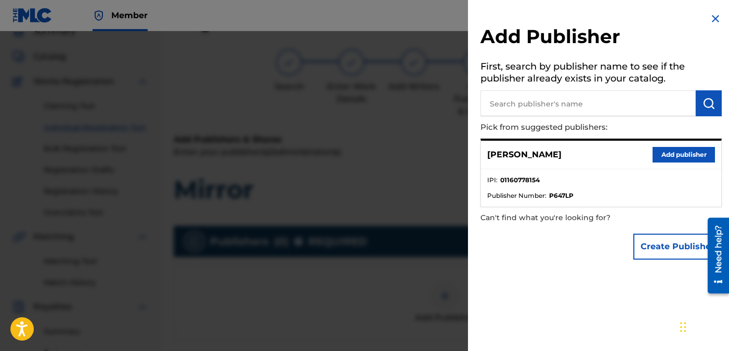
click at [592, 100] on input "text" at bounding box center [587, 103] width 215 height 26
type input "Sanguine [MEDICAL_DATA]"
click at [705, 106] on img "submit" at bounding box center [708, 103] width 12 height 12
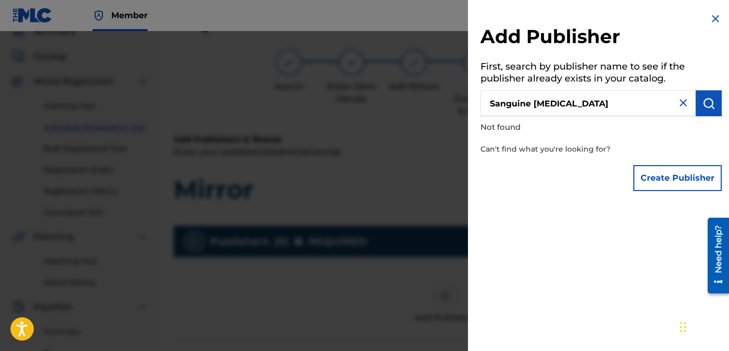
click at [586, 107] on input "Sanguine [MEDICAL_DATA]" at bounding box center [587, 103] width 215 height 26
click at [648, 180] on button "Create Publisher" at bounding box center [677, 178] width 88 height 26
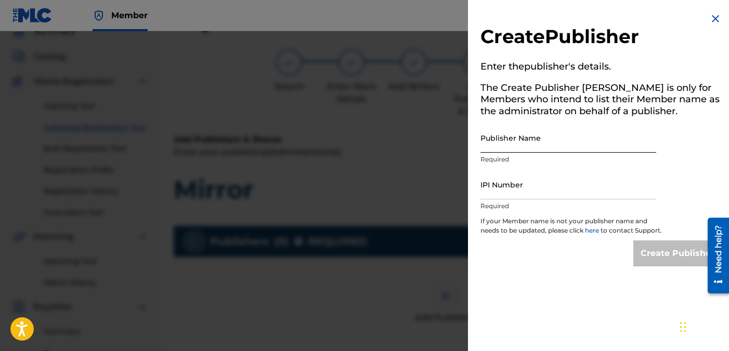
click at [614, 151] on input "Publisher Name" at bounding box center [568, 138] width 176 height 30
click at [582, 193] on input "IPI Number" at bounding box center [568, 185] width 176 height 30
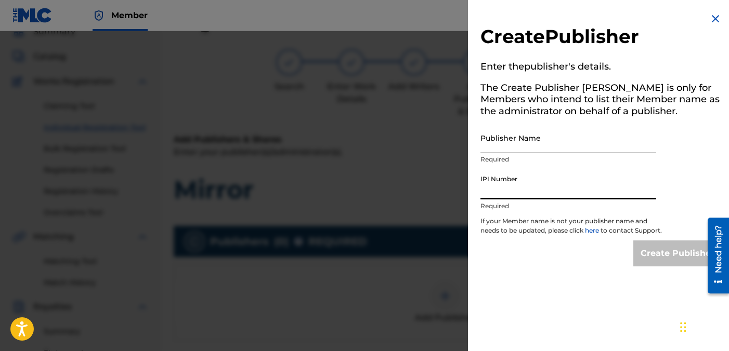
paste input "1160778154"
type input "1160778154"
click at [684, 205] on div "Create Publisher Enter the publisher 's details. The Create Publisher button is…" at bounding box center [601, 139] width 266 height 279
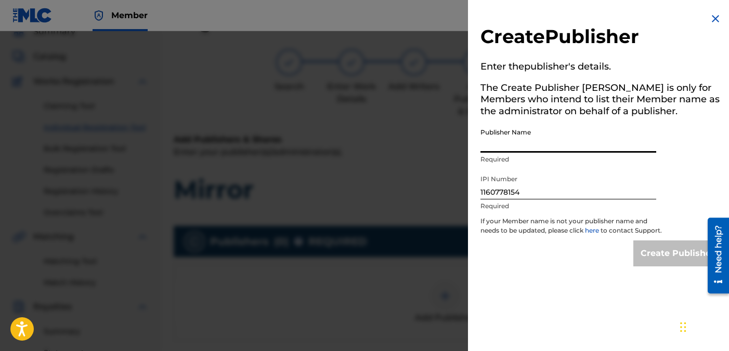
click at [617, 147] on input "Publisher Name" at bounding box center [568, 138] width 176 height 30
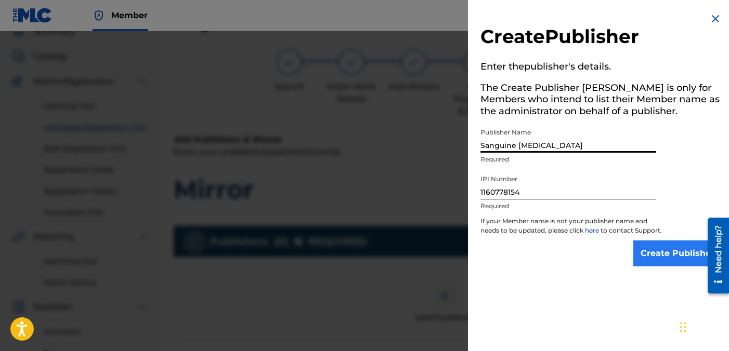
type input "Sanguine [MEDICAL_DATA]"
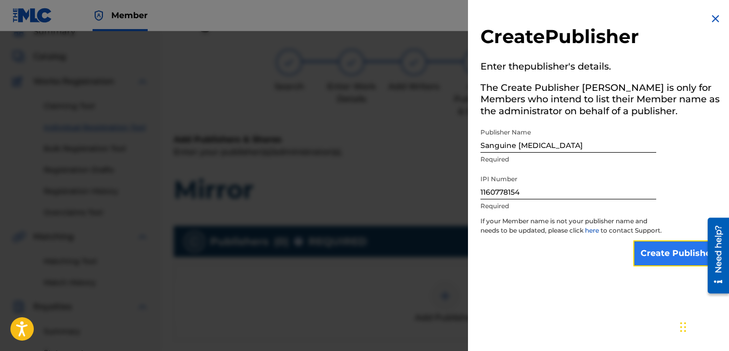
click at [687, 262] on input "Create Publisher" at bounding box center [677, 254] width 88 height 26
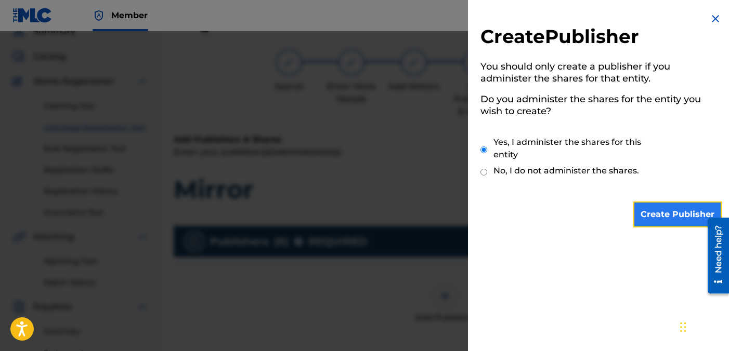
click at [663, 212] on input "Create Publisher" at bounding box center [677, 215] width 88 height 26
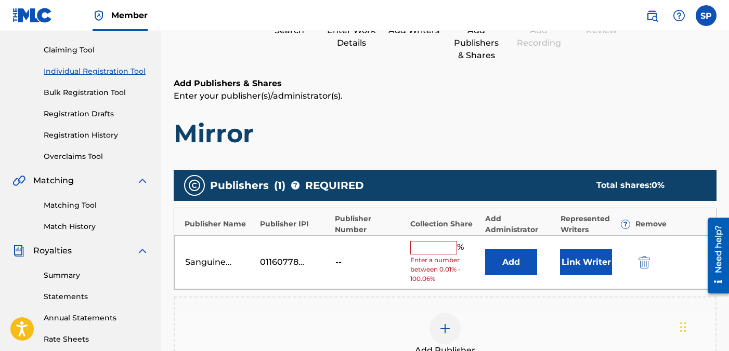
scroll to position [106, 0]
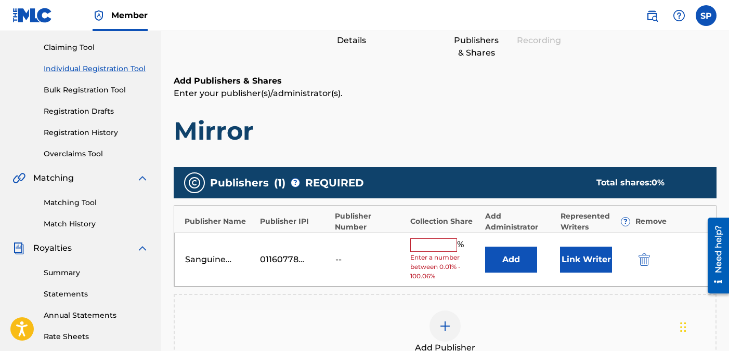
click at [441, 247] on input "text" at bounding box center [433, 246] width 47 height 14
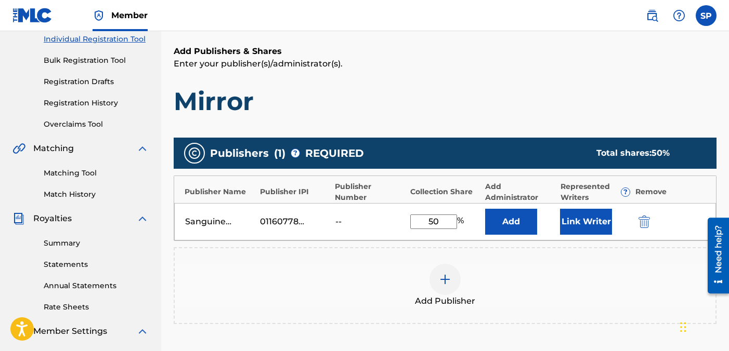
scroll to position [145, 0]
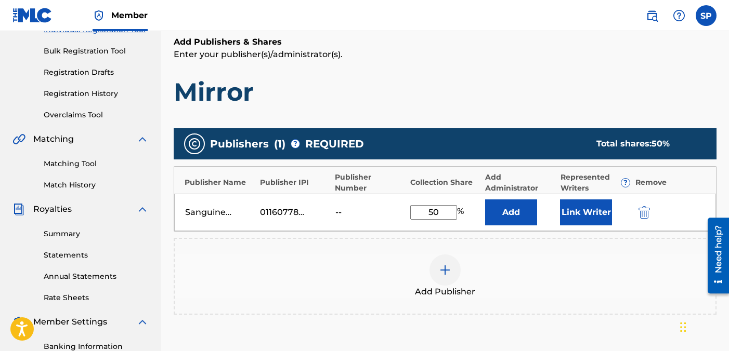
drag, startPoint x: 444, startPoint y: 212, endPoint x: 414, endPoint y: 202, distance: 31.7
click at [414, 202] on div "Sanguine [MEDICAL_DATA] 01160778154 -- 50 % Add Link Writer" at bounding box center [445, 212] width 542 height 37
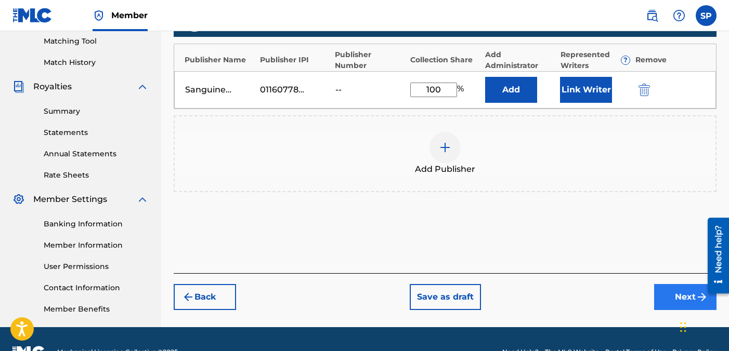
type input "100"
click at [679, 299] on button "Next" at bounding box center [685, 297] width 62 height 26
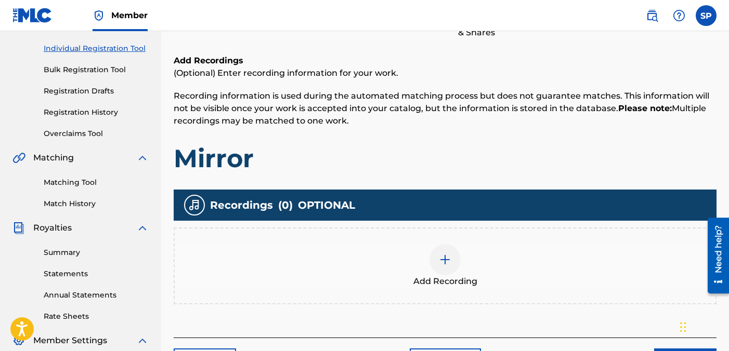
scroll to position [124, 0]
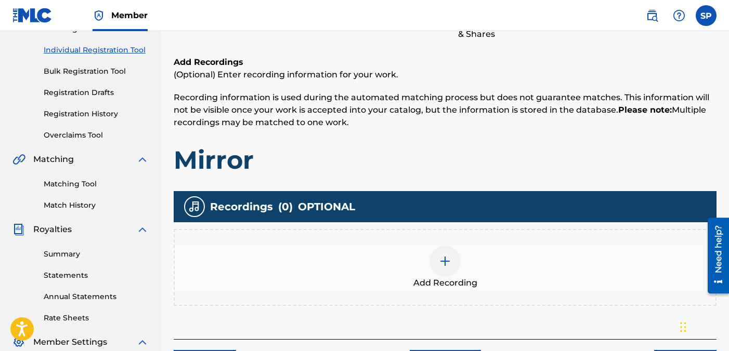
click at [439, 268] on div at bounding box center [444, 261] width 31 height 31
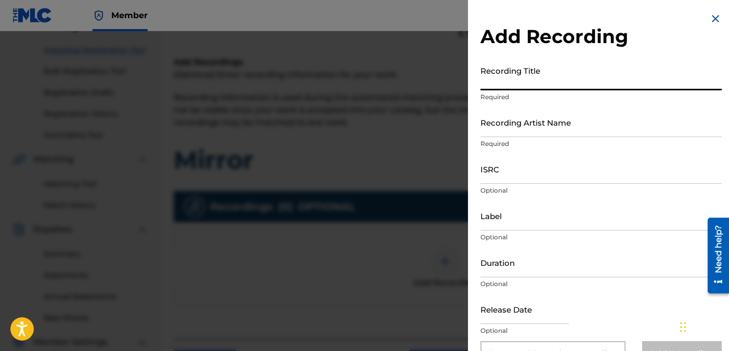
click at [578, 80] on input "Recording Title" at bounding box center [600, 76] width 241 height 30
type input "Mirror"
click at [585, 129] on input "Recording Artist Name" at bounding box center [600, 123] width 241 height 30
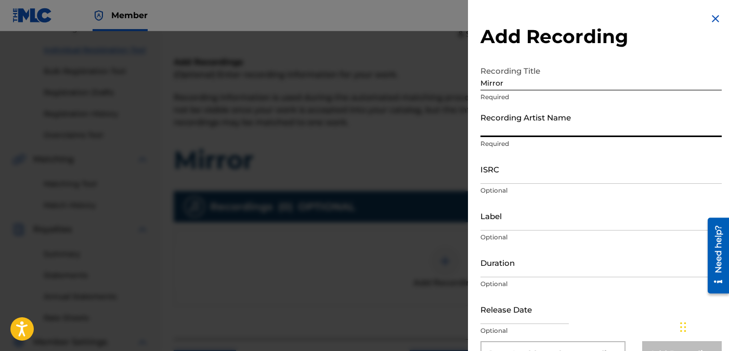
type input "Carrellee"
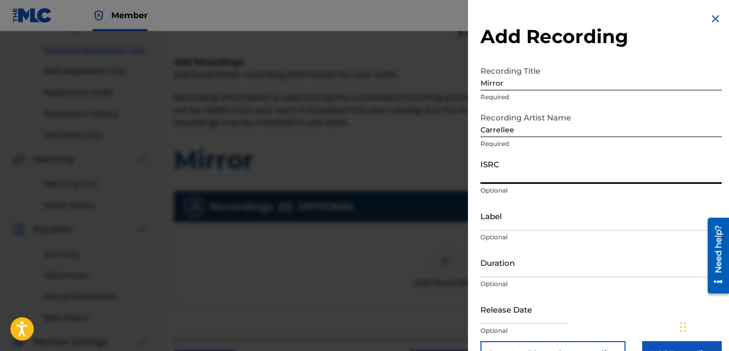
click at [522, 176] on input "ISRC" at bounding box center [600, 169] width 241 height 30
paste input "uscgj2596187"
type input "uscgj2596187"
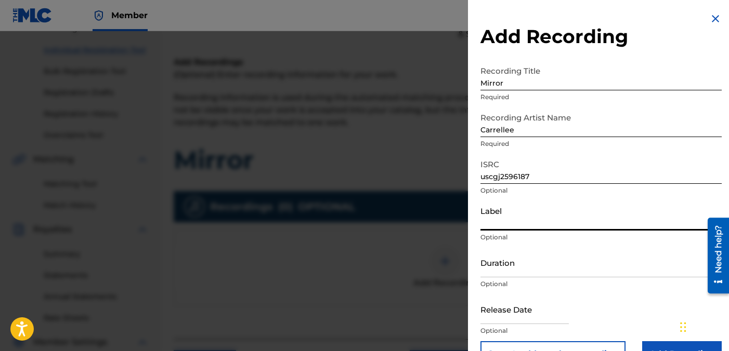
click at [514, 222] on input "Label" at bounding box center [600, 216] width 241 height 30
click at [521, 265] on input "Duration" at bounding box center [600, 263] width 241 height 30
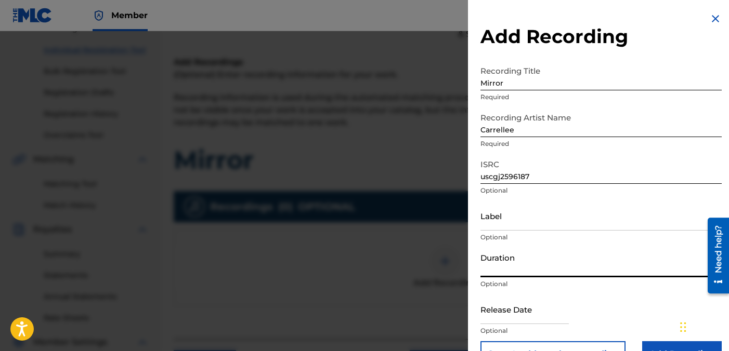
type input "03:35"
click at [545, 300] on input "text" at bounding box center [524, 310] width 88 height 30
select select "8"
select select "2025"
click at [563, 311] on div "Release Date Optional" at bounding box center [600, 318] width 241 height 47
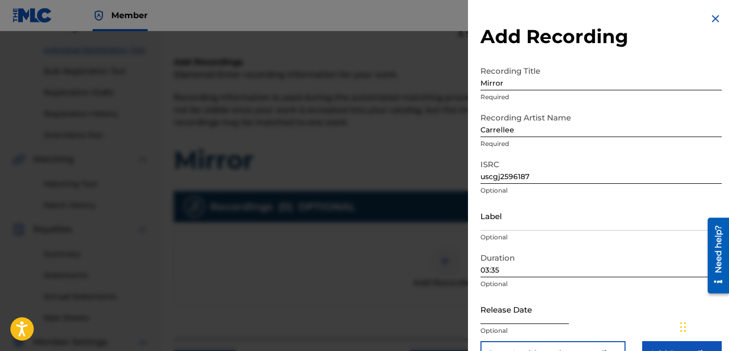
click at [547, 312] on input "text" at bounding box center [524, 310] width 88 height 30
select select "8"
select select "2025"
click at [544, 342] on select "January February March April May June July August September October November De…" at bounding box center [525, 343] width 60 height 12
select select "4"
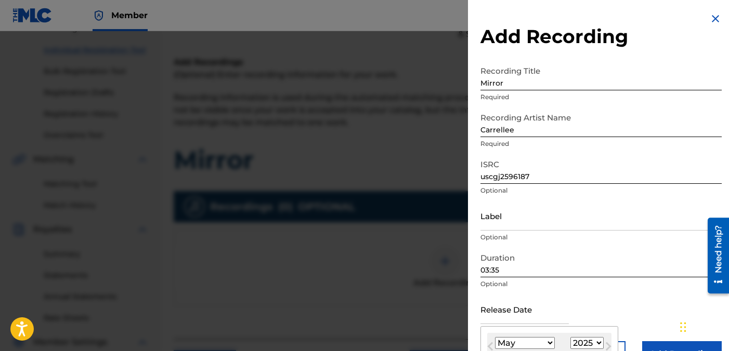
click at [495, 337] on select "January February March April May June July August September October November De…" at bounding box center [525, 343] width 60 height 12
click at [591, 292] on div "Duration 03:35 Optional" at bounding box center [600, 271] width 241 height 47
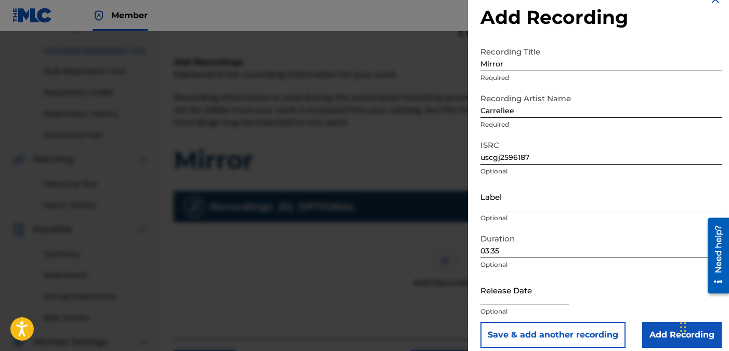
scroll to position [29, 0]
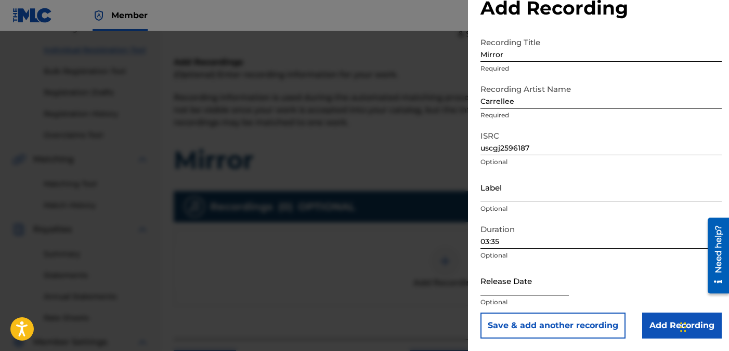
select select "8"
select select "2025"
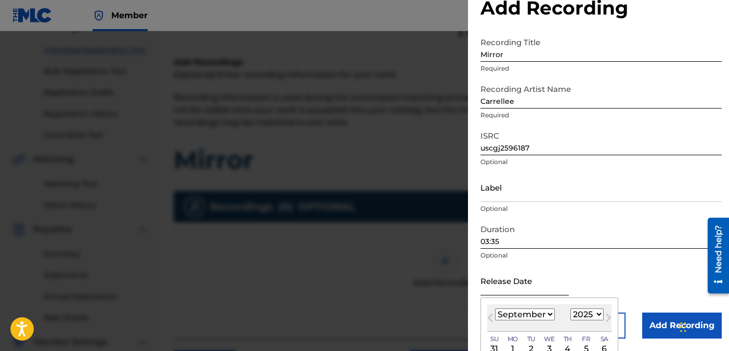
click at [533, 287] on input "text" at bounding box center [524, 281] width 88 height 30
click at [533, 347] on div "2" at bounding box center [530, 349] width 12 height 12
type input "[DATE]"
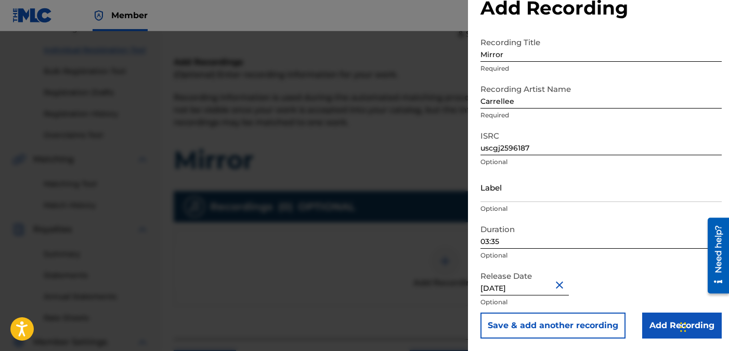
click at [539, 287] on input "[DATE]" at bounding box center [524, 281] width 88 height 30
select select "8"
select select "2025"
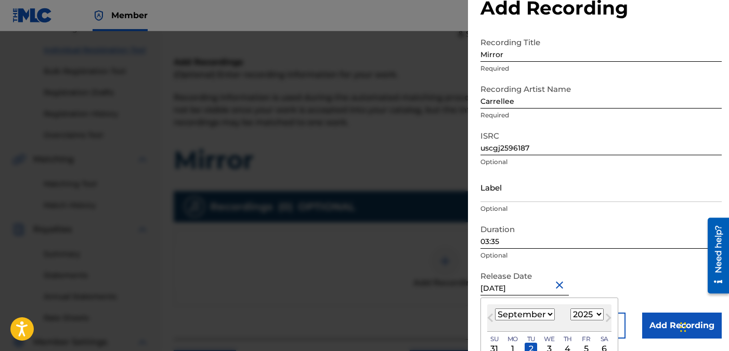
click at [547, 317] on select "January February March April May June July August September October November De…" at bounding box center [525, 315] width 60 height 12
select select "4"
click at [495, 309] on select "January February March April May June July August September October November De…" at bounding box center [525, 315] width 60 height 12
click at [584, 345] on div "2" at bounding box center [586, 349] width 12 height 12
type input "[DATE]"
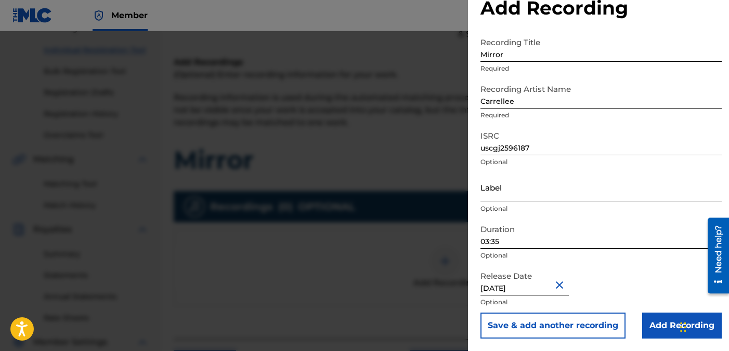
click at [612, 281] on div "Release Date [DATE] Optional" at bounding box center [600, 289] width 241 height 47
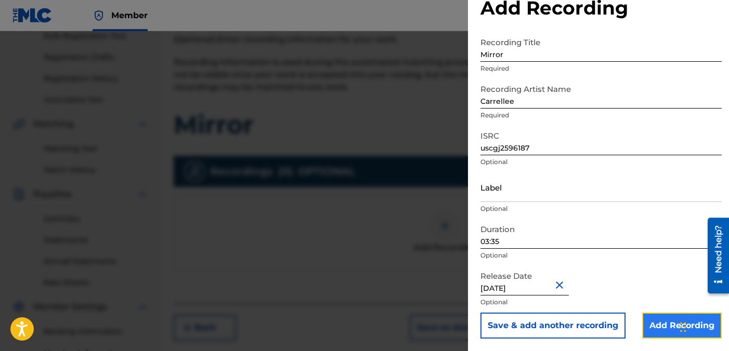
click at [659, 326] on input "Add Recording" at bounding box center [682, 326] width 80 height 26
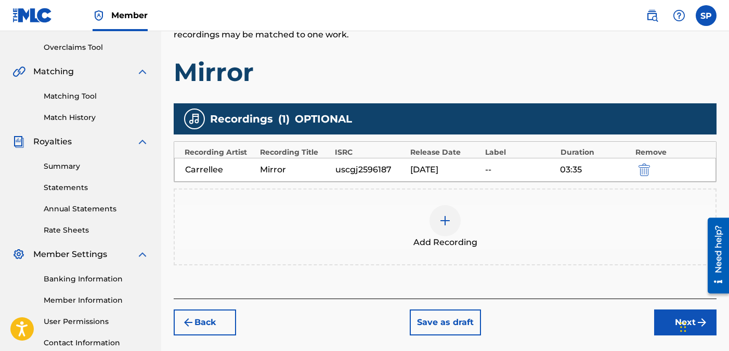
scroll to position [293, 0]
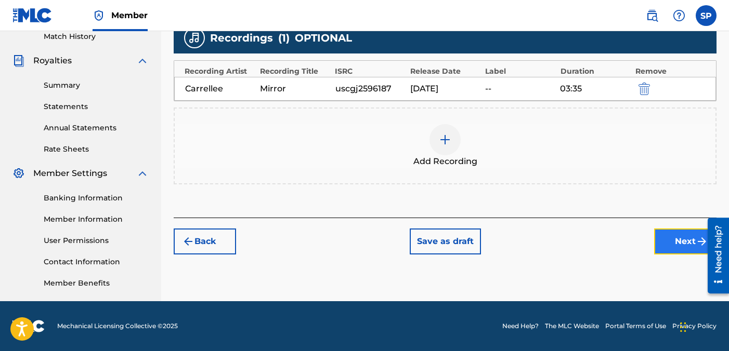
click at [677, 235] on button "Next" at bounding box center [685, 242] width 62 height 26
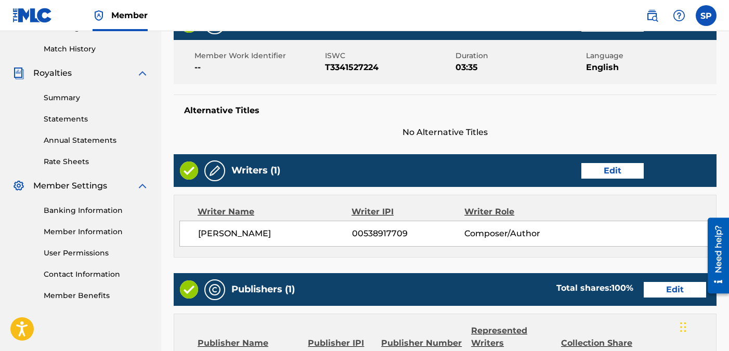
scroll to position [270, 0]
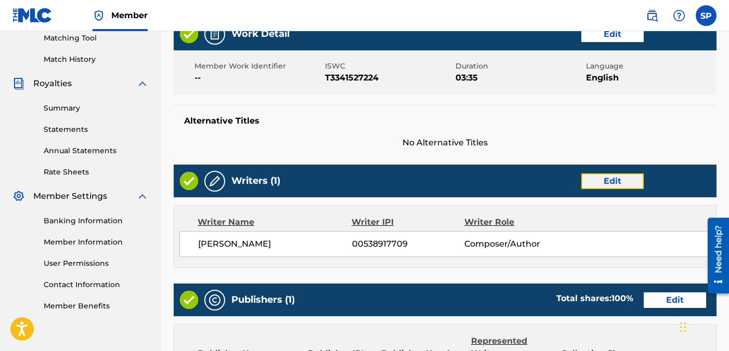
click at [613, 178] on button "Edit" at bounding box center [612, 182] width 62 height 16
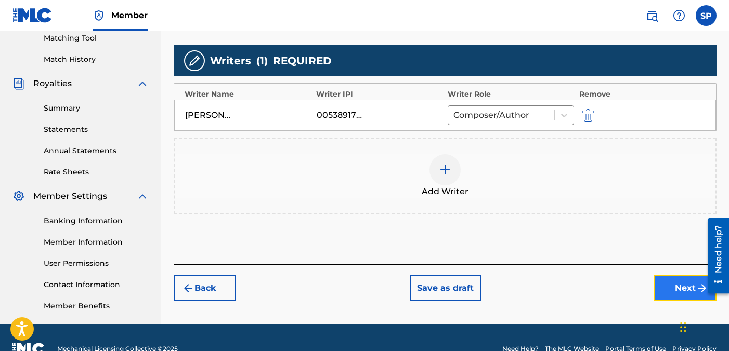
click at [685, 292] on button "Next" at bounding box center [685, 289] width 62 height 26
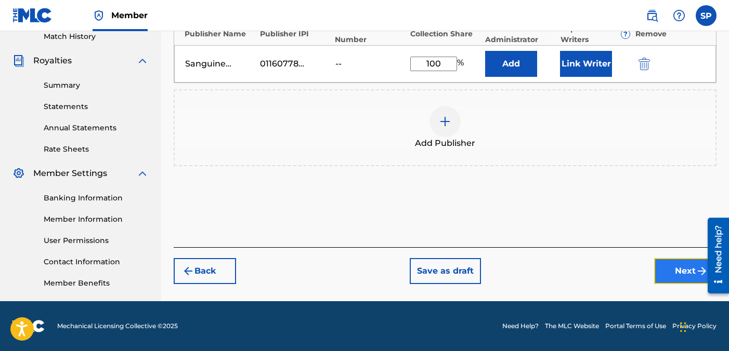
click at [680, 278] on button "Next" at bounding box center [685, 271] width 62 height 26
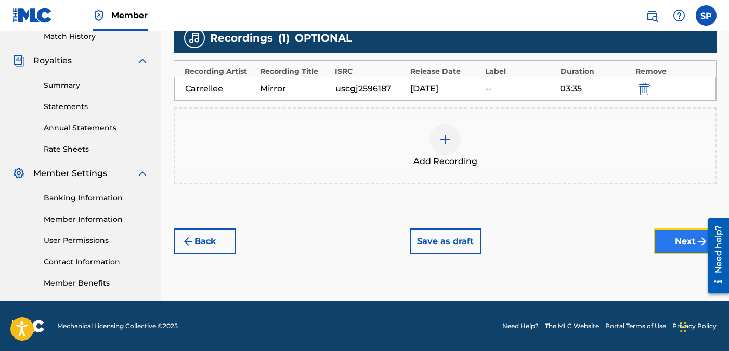
click at [680, 248] on button "Next" at bounding box center [685, 242] width 62 height 26
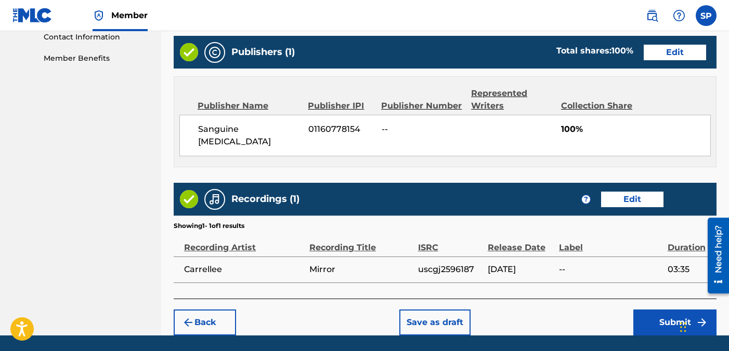
scroll to position [539, 0]
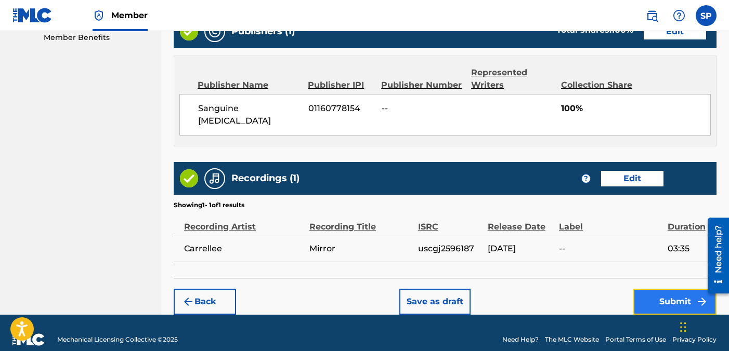
click at [677, 289] on button "Submit" at bounding box center [674, 302] width 83 height 26
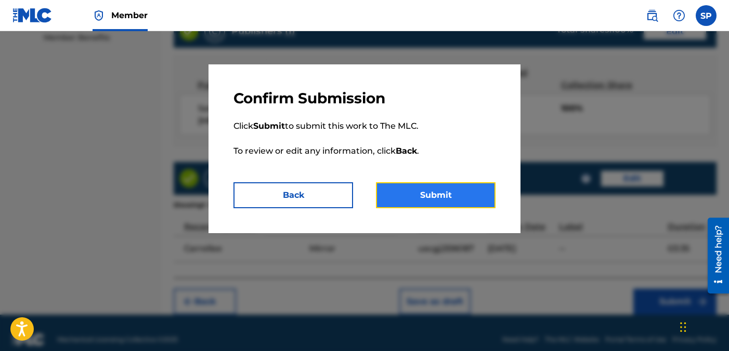
click at [444, 203] on button "Submit" at bounding box center [436, 195] width 120 height 26
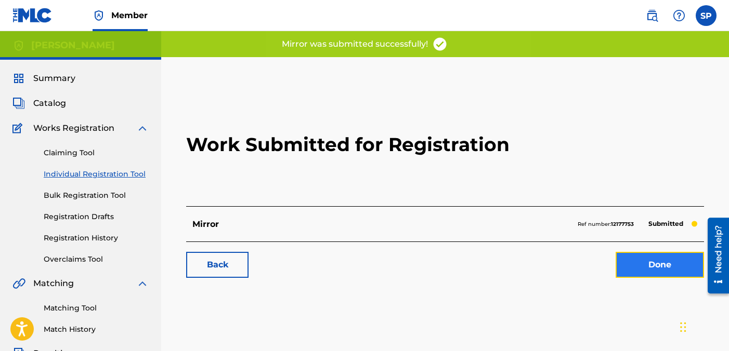
click at [662, 263] on link "Done" at bounding box center [659, 265] width 88 height 26
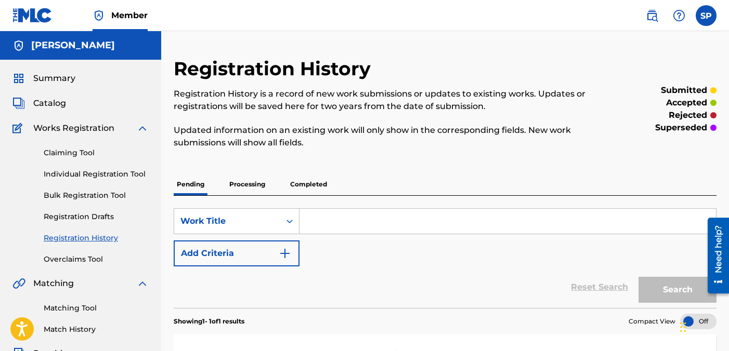
click at [321, 223] on input "Search Form" at bounding box center [507, 221] width 416 height 25
type input "Captain"
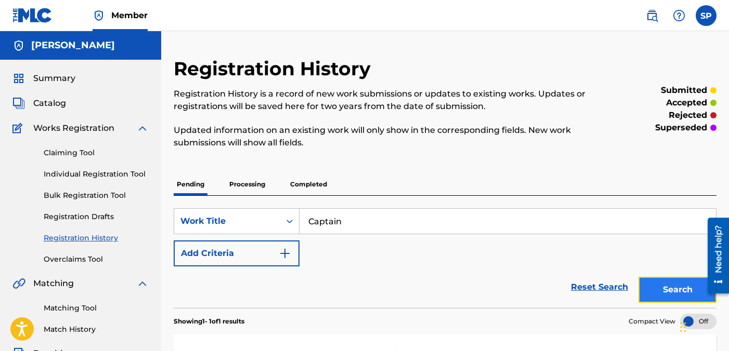
click at [670, 290] on button "Search" at bounding box center [677, 290] width 78 height 26
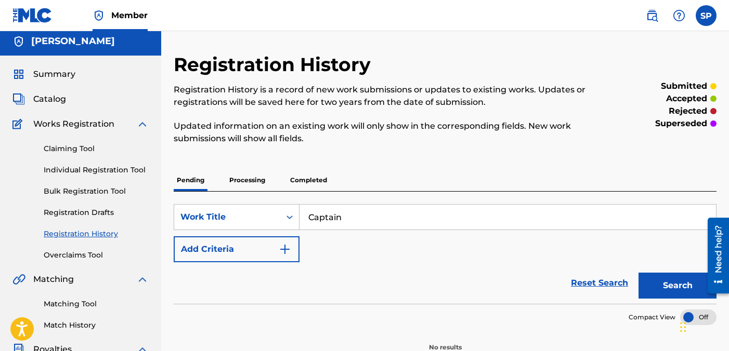
scroll to position [3, 0]
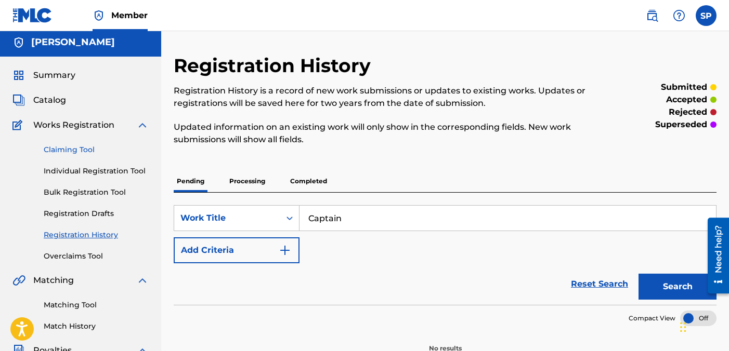
click at [89, 151] on link "Claiming Tool" at bounding box center [96, 150] width 105 height 11
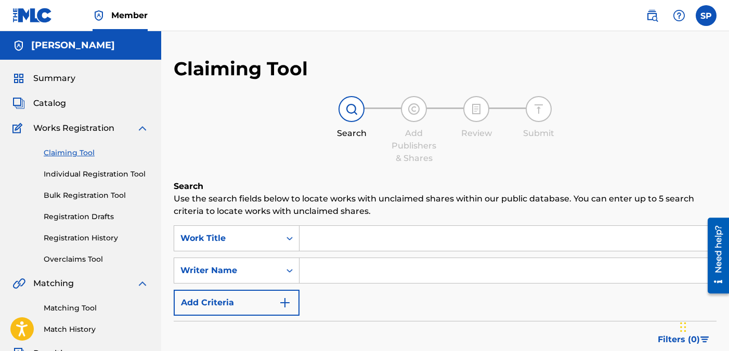
click at [335, 237] on input "Search Form" at bounding box center [507, 238] width 416 height 25
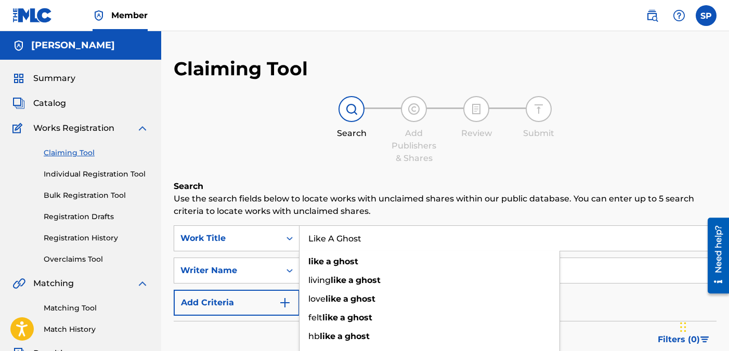
type input "Like A Ghost"
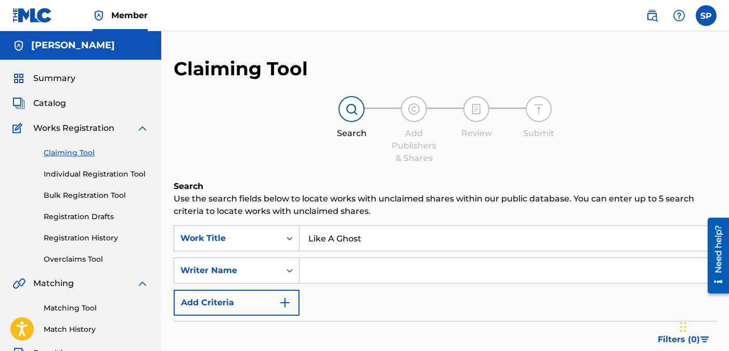
click at [351, 272] on input "Search Form" at bounding box center [507, 270] width 416 height 25
type input "[PERSON_NAME]"
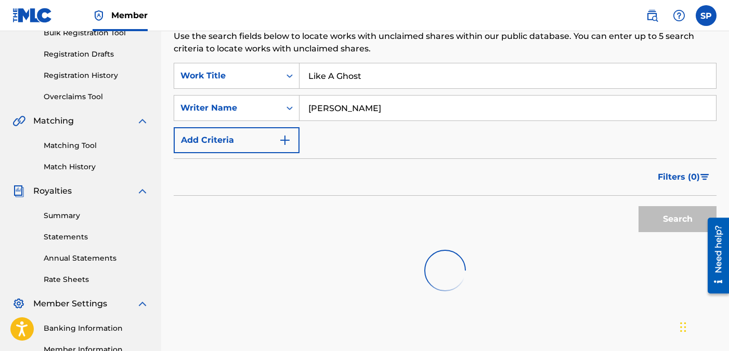
scroll to position [166, 0]
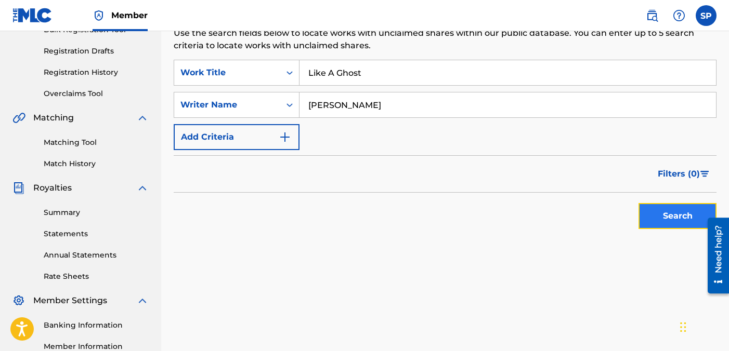
click at [657, 209] on button "Search" at bounding box center [677, 216] width 78 height 26
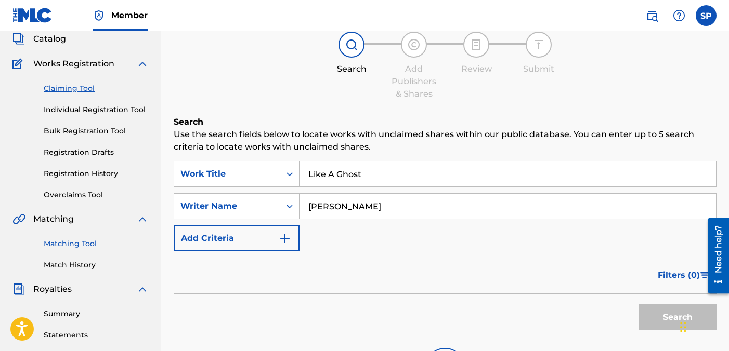
scroll to position [62, 0]
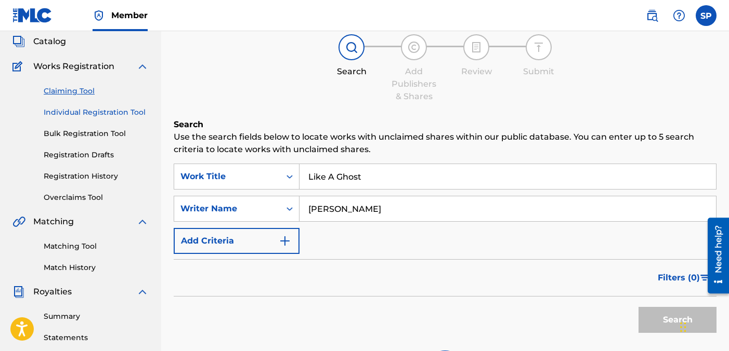
click at [91, 116] on link "Individual Registration Tool" at bounding box center [96, 112] width 105 height 11
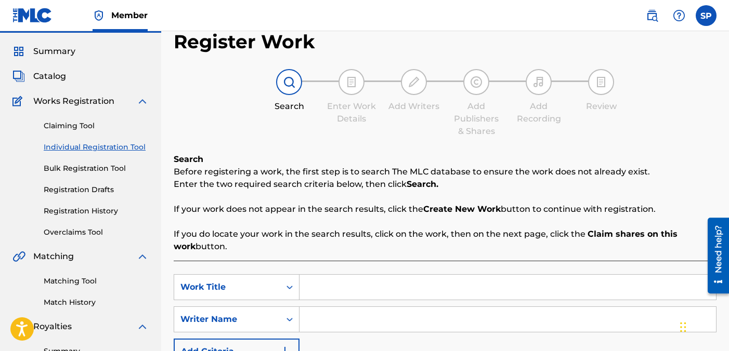
scroll to position [62, 0]
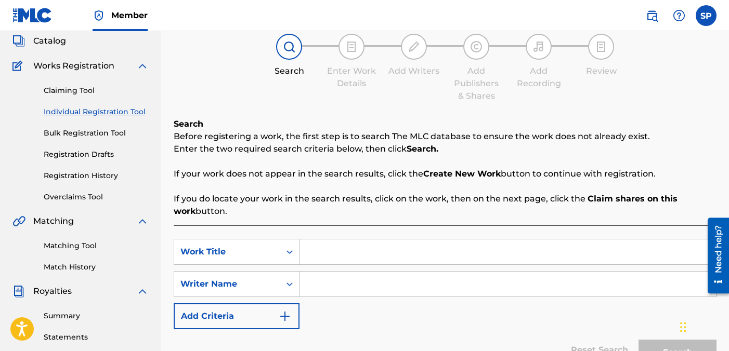
click at [364, 251] on input "Search Form" at bounding box center [507, 252] width 416 height 25
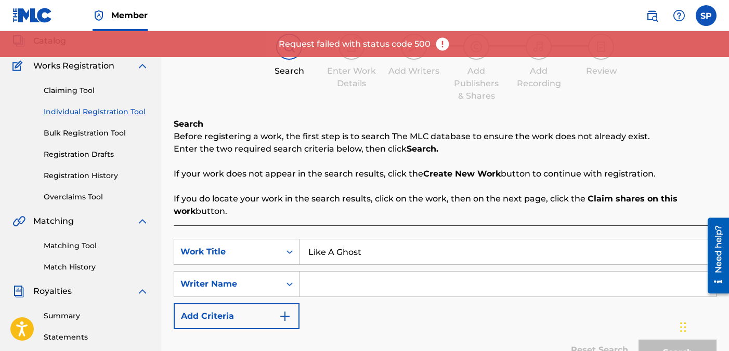
type input "Like A Ghost"
click at [355, 281] on input "Search Form" at bounding box center [507, 284] width 416 height 25
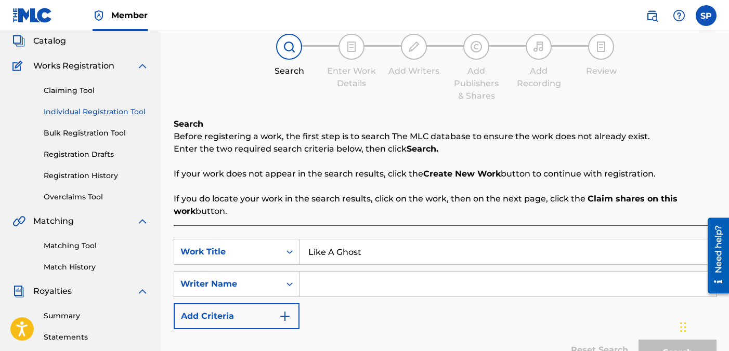
type input "A"
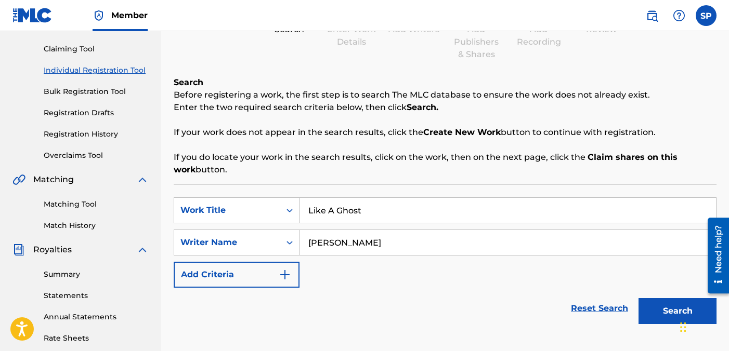
scroll to position [122, 0]
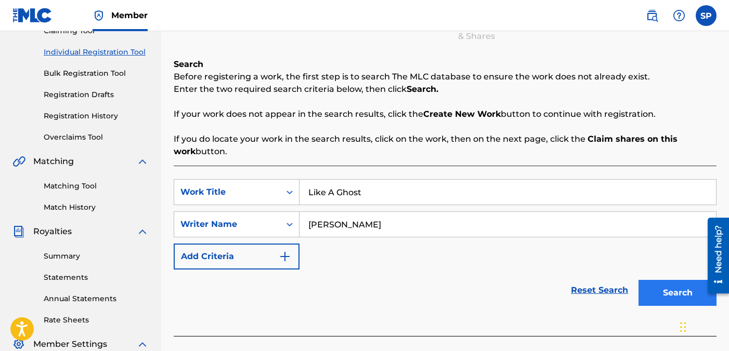
type input "[PERSON_NAME]"
click at [675, 297] on button "Search" at bounding box center [677, 293] width 78 height 26
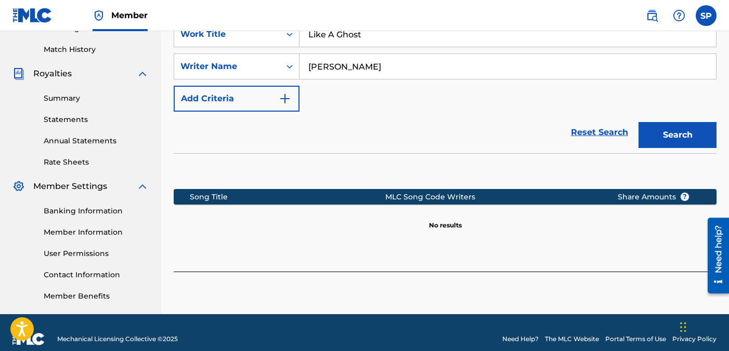
scroll to position [293, 0]
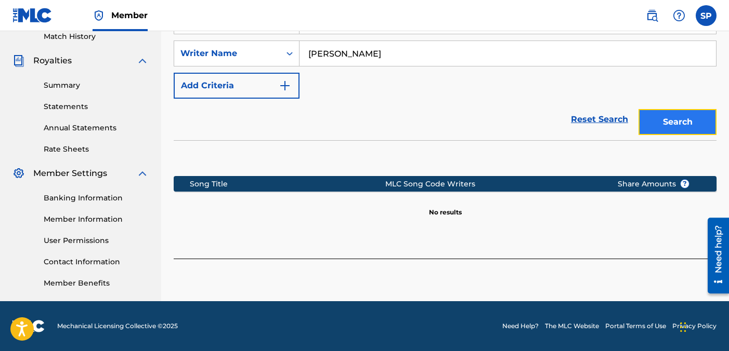
click at [679, 124] on button "Search" at bounding box center [677, 122] width 78 height 26
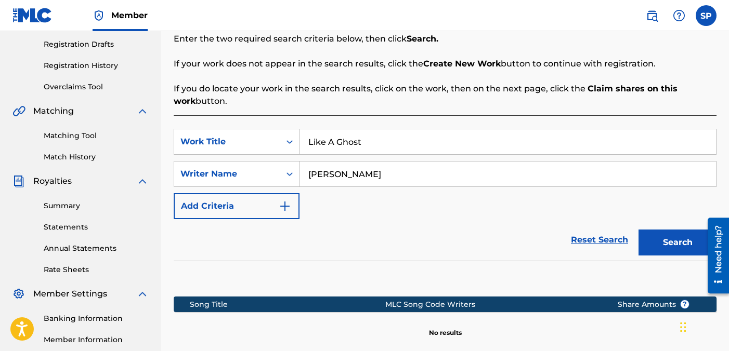
scroll to position [176, 0]
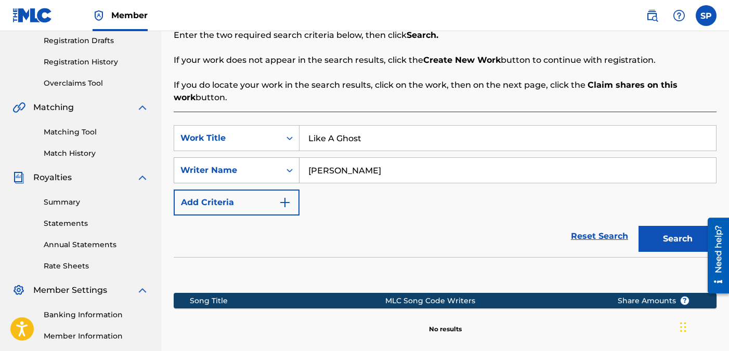
click at [290, 176] on div "Search Form" at bounding box center [289, 170] width 19 height 19
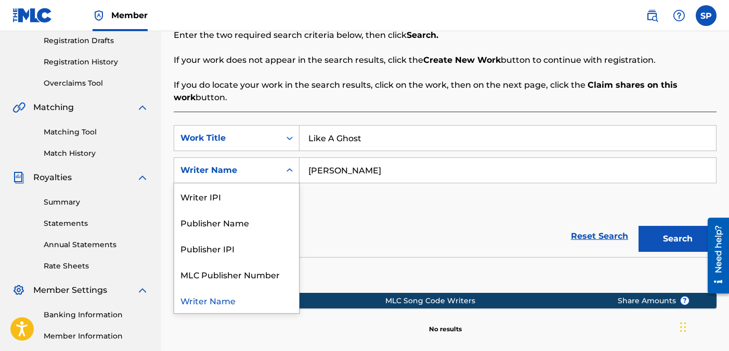
click at [290, 176] on div "Search Form" at bounding box center [289, 170] width 19 height 19
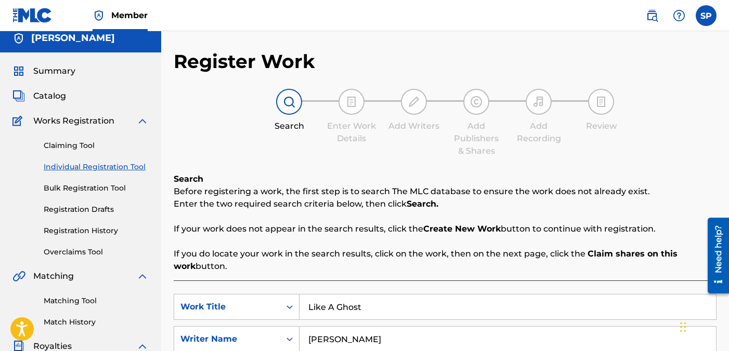
scroll to position [6, 0]
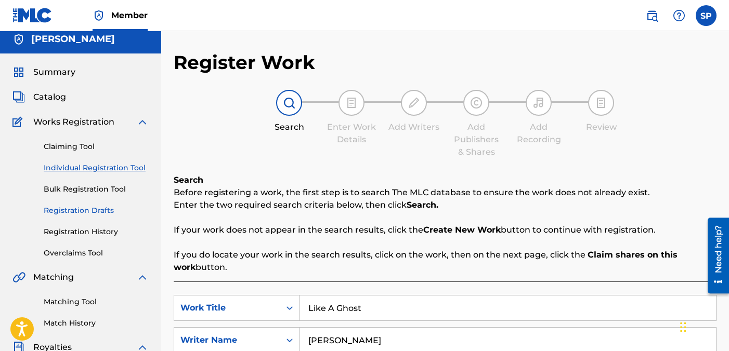
click at [104, 211] on link "Registration Drafts" at bounding box center [96, 210] width 105 height 11
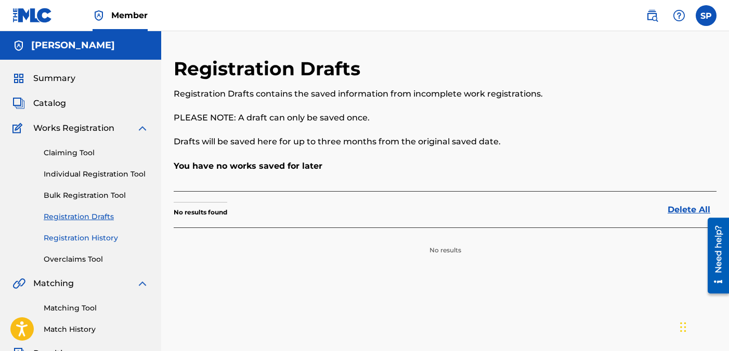
click at [98, 237] on link "Registration History" at bounding box center [96, 238] width 105 height 11
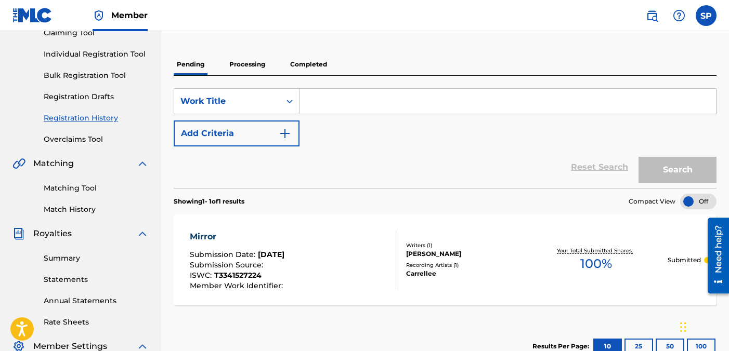
scroll to position [119, 0]
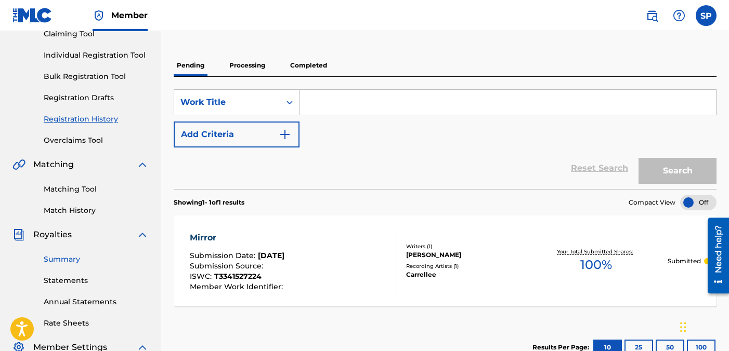
click at [66, 259] on link "Summary" at bounding box center [96, 259] width 105 height 11
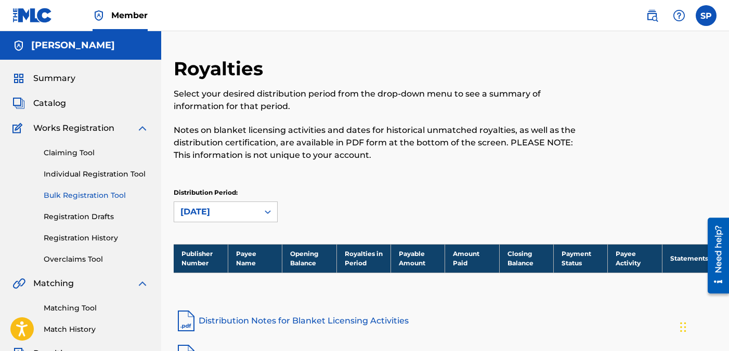
click at [103, 194] on link "Bulk Registration Tool" at bounding box center [96, 195] width 105 height 11
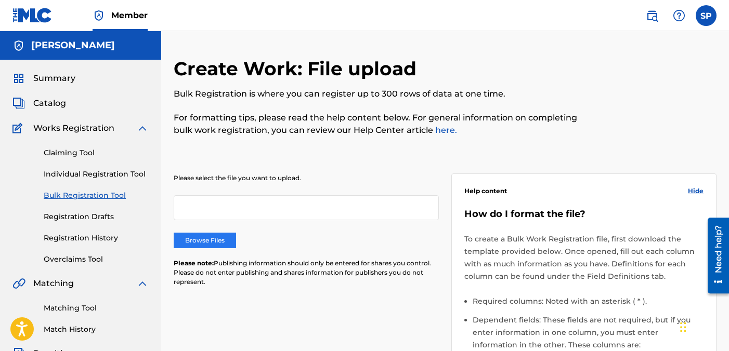
click at [217, 238] on label "Browse Files" at bounding box center [205, 241] width 62 height 16
click at [0, 0] on input "Browse Files" at bounding box center [0, 0] width 0 height 0
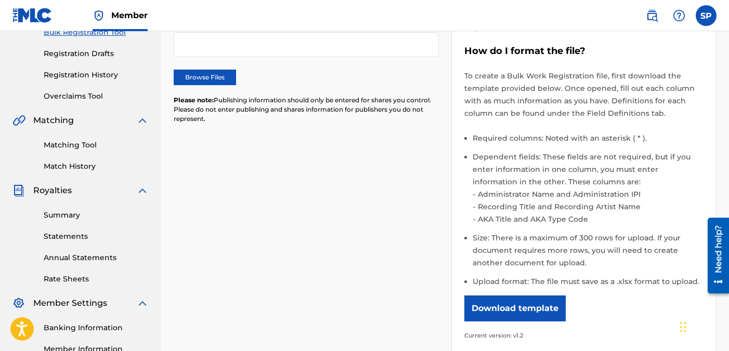
scroll to position [165, 0]
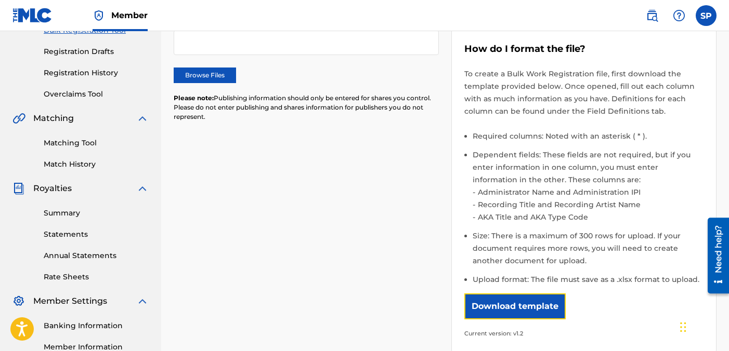
click at [551, 308] on button "Download template" at bounding box center [514, 307] width 101 height 26
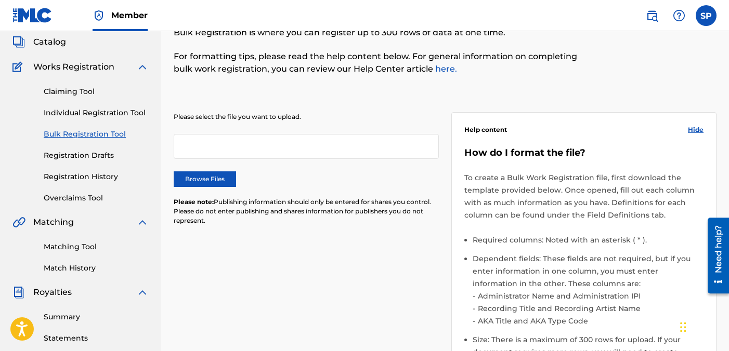
scroll to position [48, 0]
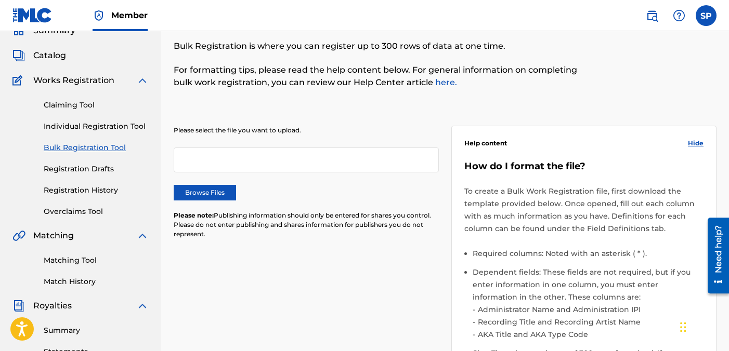
click at [443, 83] on link "here." at bounding box center [445, 82] width 24 height 10
